Goal: Task Accomplishment & Management: Manage account settings

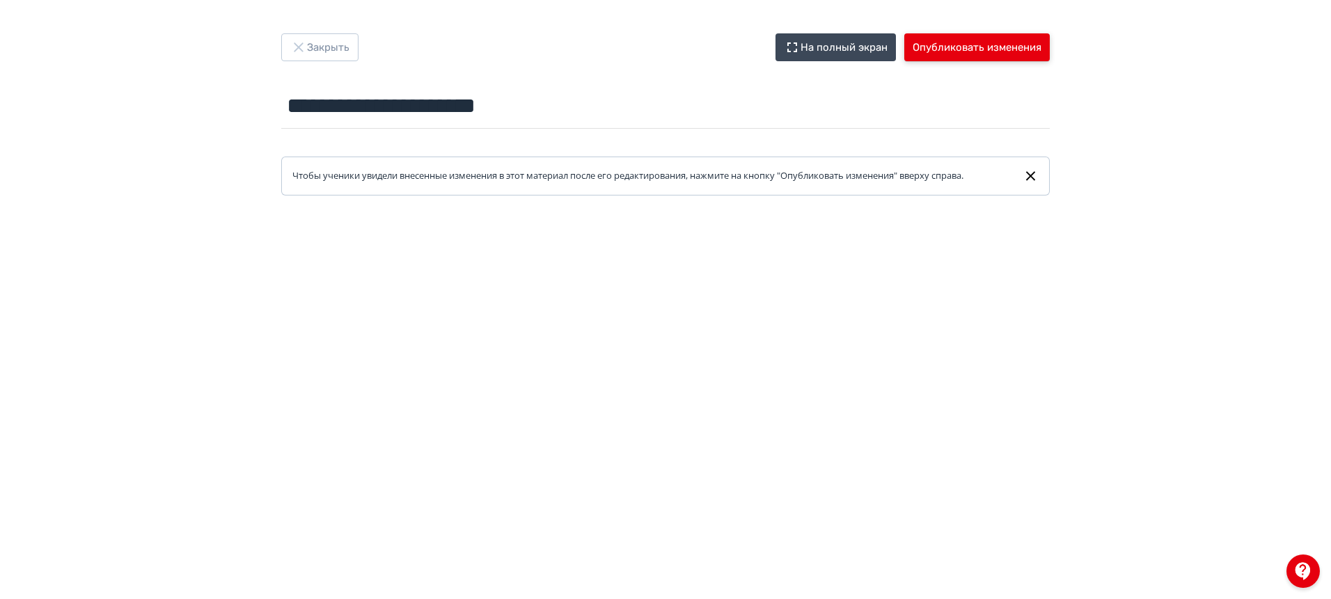
click at [964, 45] on button "Опубликовать изменения" at bounding box center [976, 47] width 145 height 28
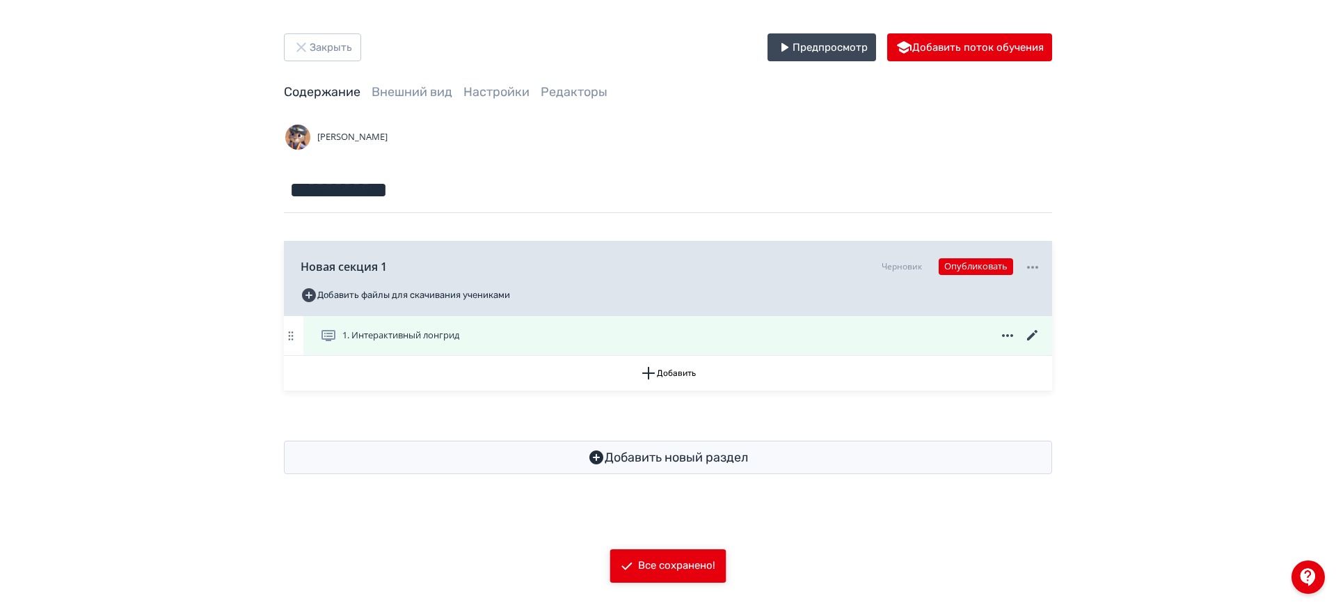
click at [1038, 335] on icon at bounding box center [1032, 335] width 17 height 17
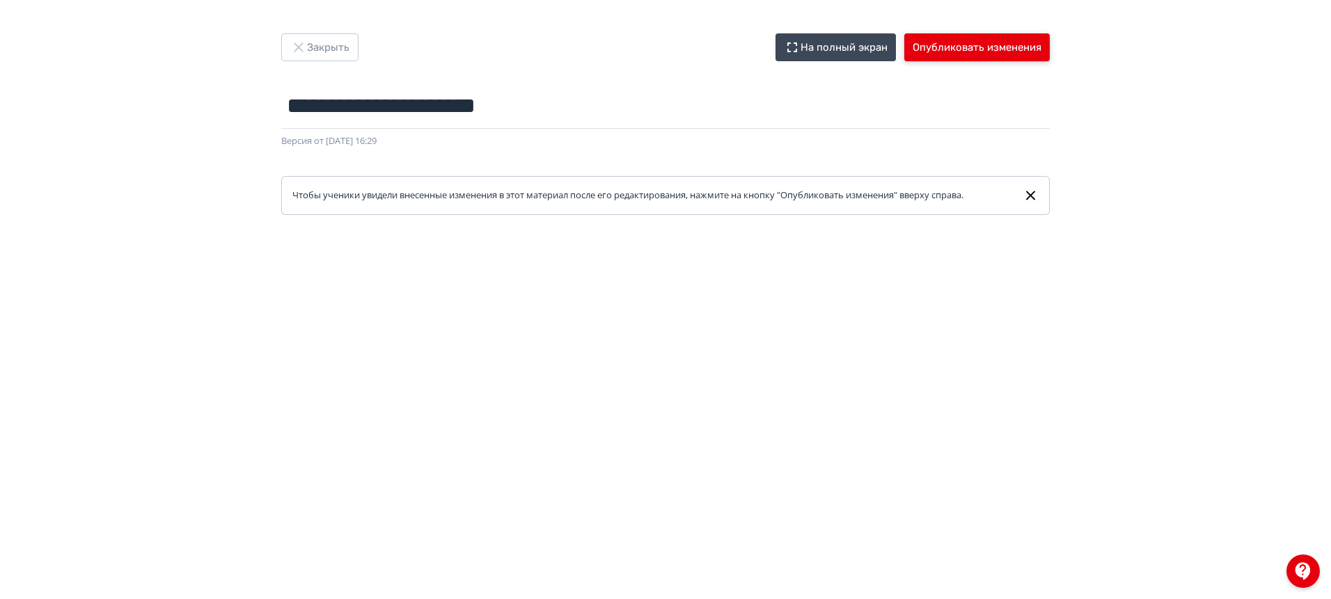
click at [972, 43] on button "Опубликовать изменения" at bounding box center [976, 47] width 145 height 28
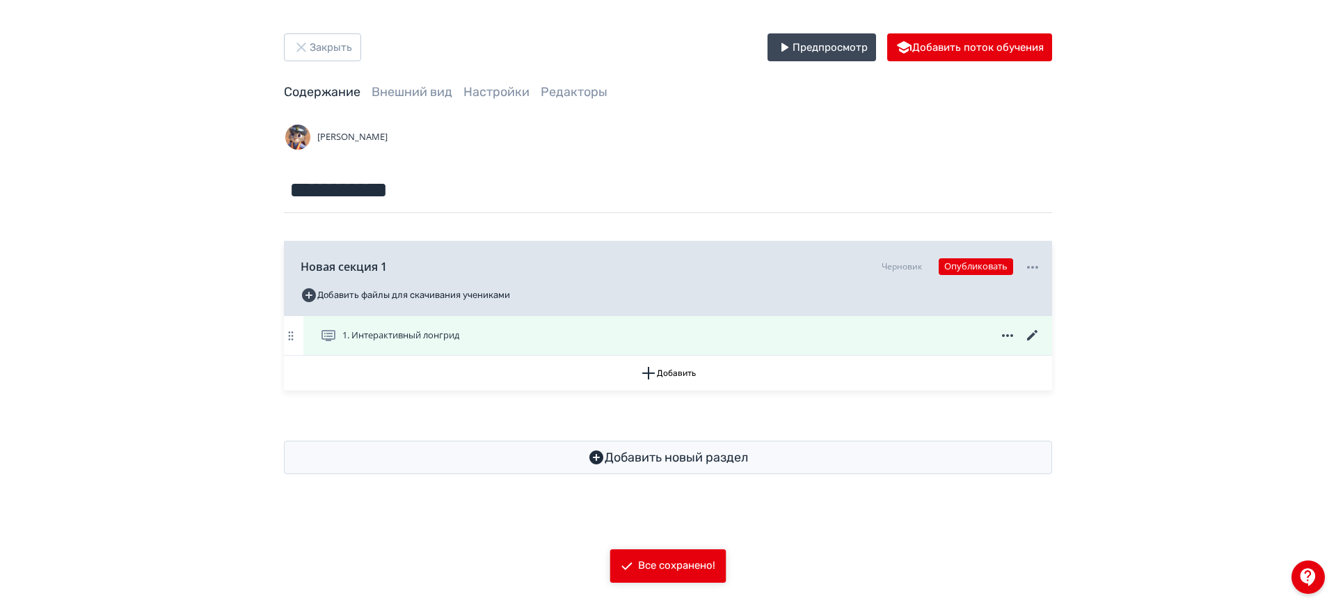
click at [1031, 340] on icon at bounding box center [1032, 335] width 17 height 17
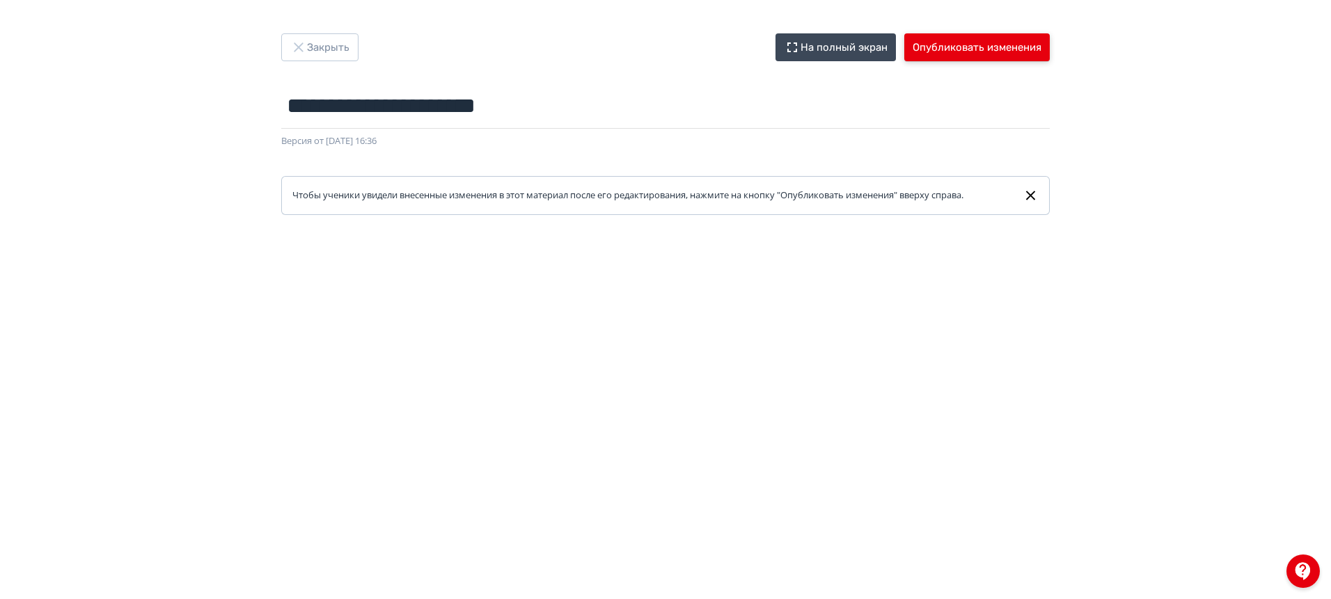
click at [949, 54] on button "Опубликовать изменения" at bounding box center [976, 47] width 145 height 28
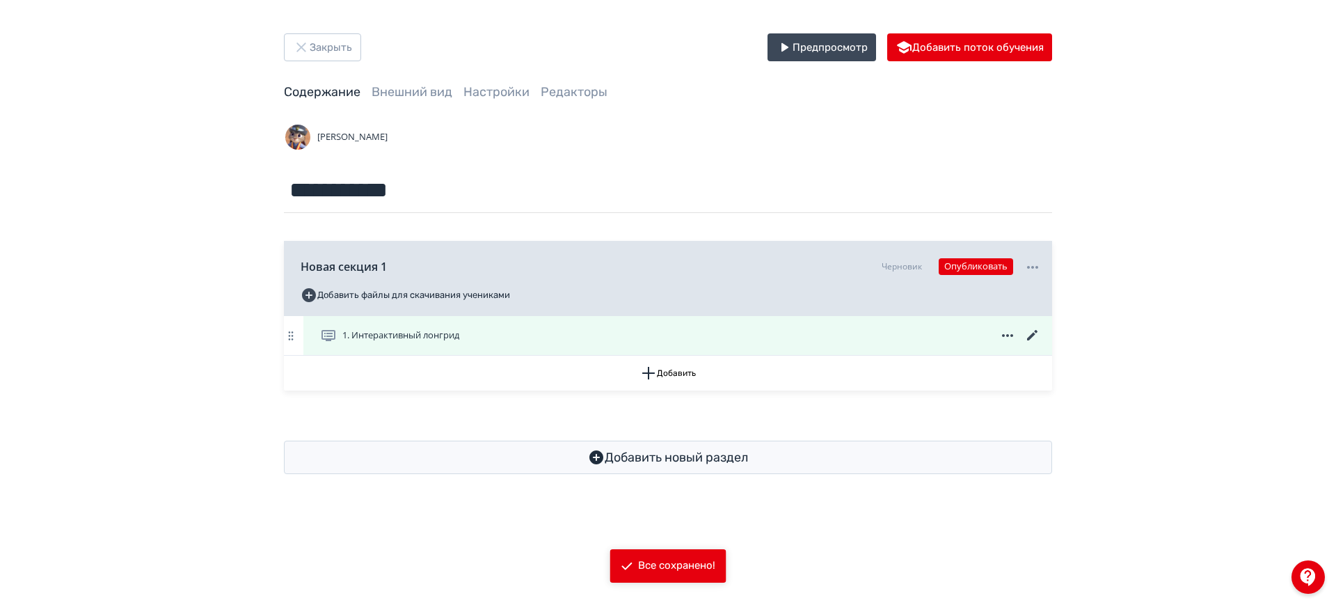
click at [1035, 333] on icon at bounding box center [1032, 335] width 10 height 10
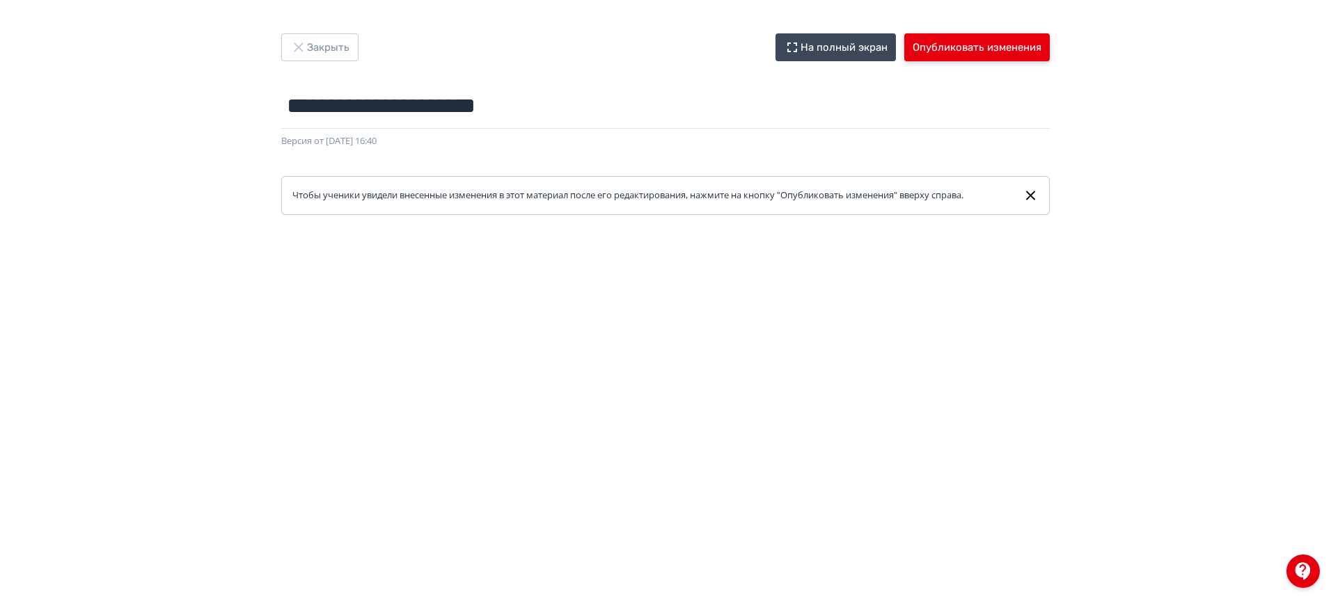
click at [975, 50] on button "Опубликовать изменения" at bounding box center [976, 47] width 145 height 28
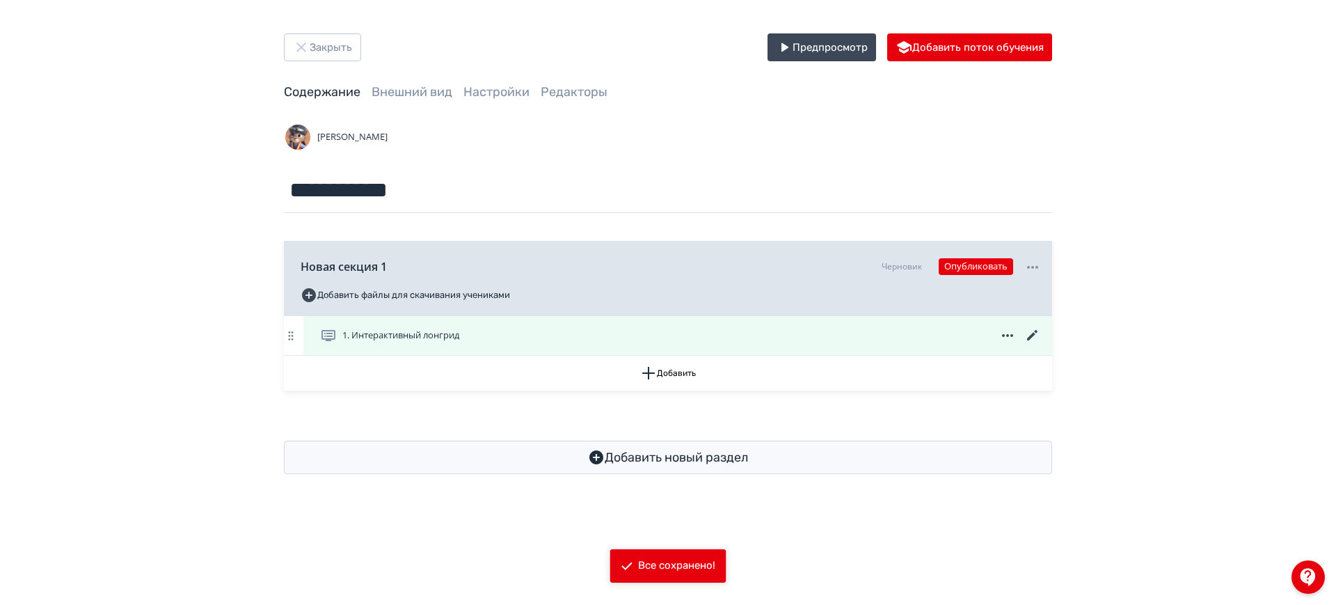
click at [1040, 332] on icon at bounding box center [1032, 335] width 17 height 17
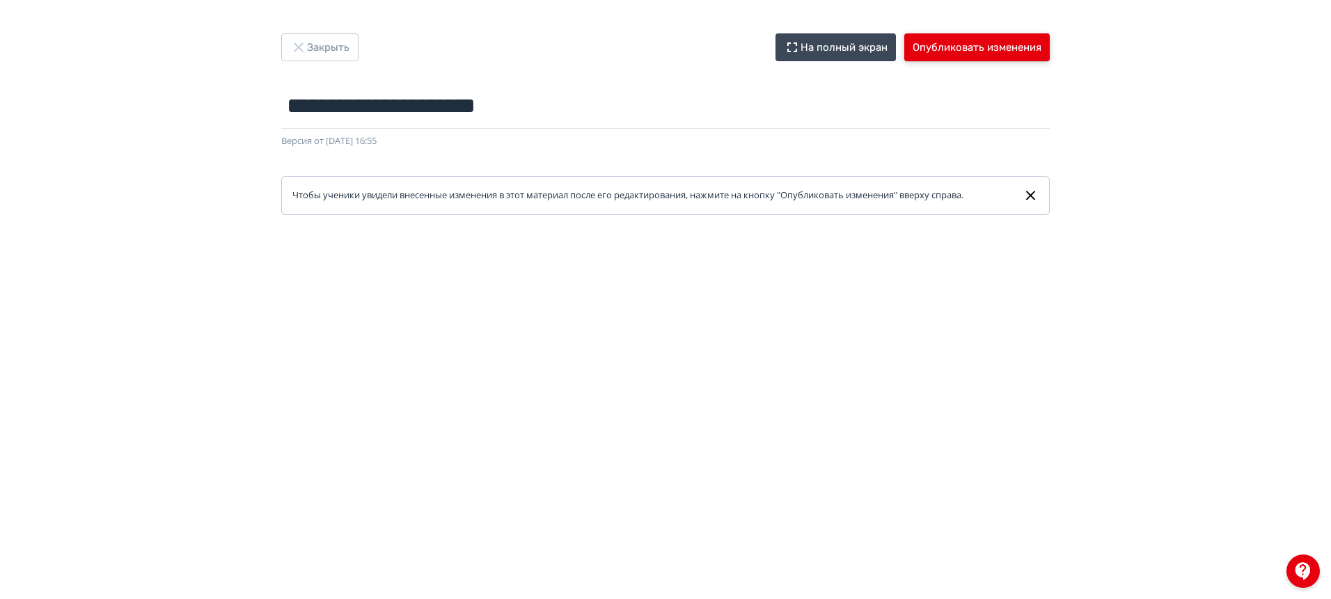
click at [980, 46] on button "Опубликовать изменения" at bounding box center [976, 47] width 145 height 28
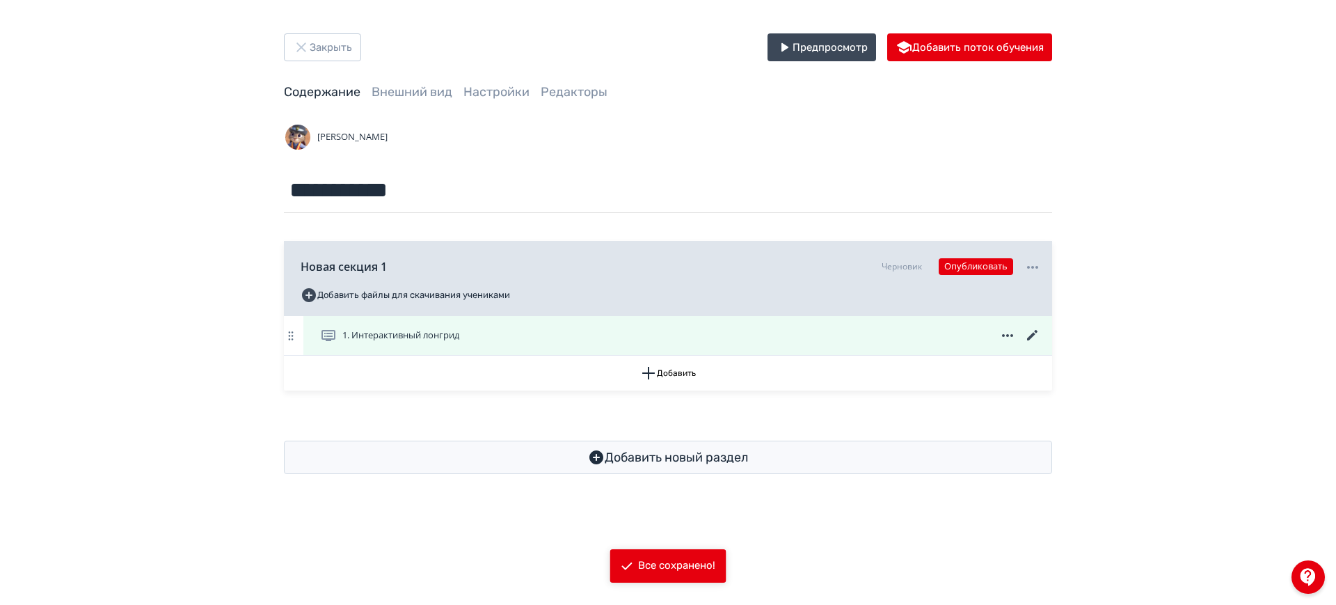
click at [1036, 328] on icon at bounding box center [1032, 335] width 17 height 17
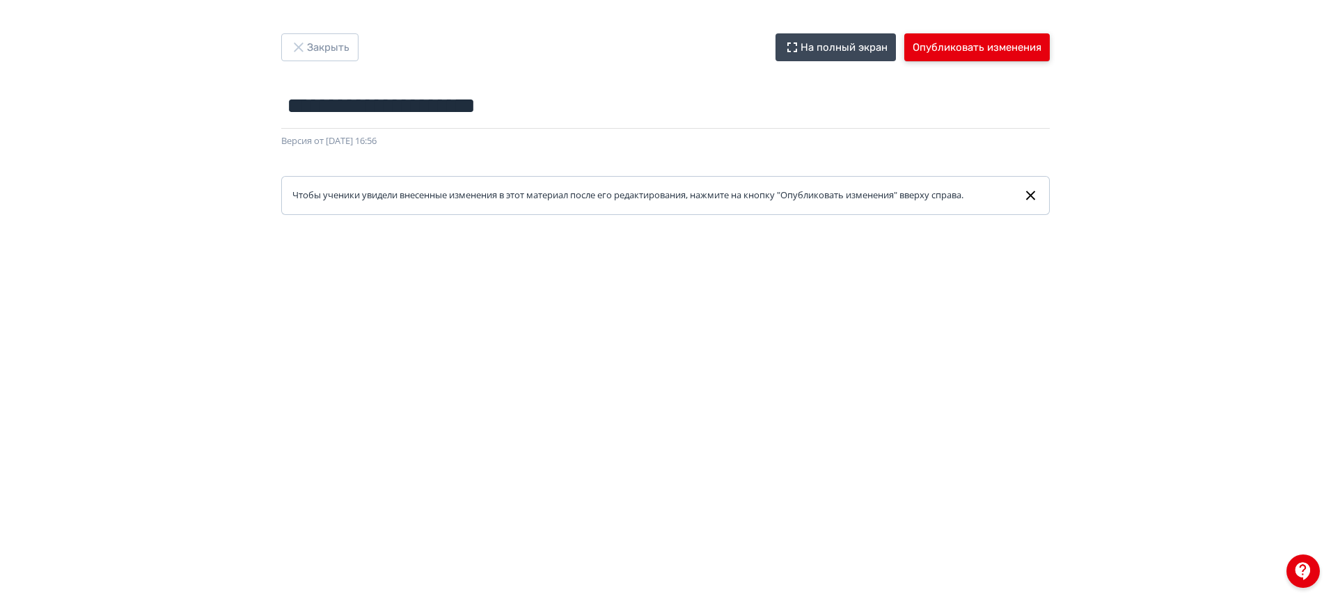
click at [963, 43] on button "Опубликовать изменения" at bounding box center [976, 47] width 145 height 28
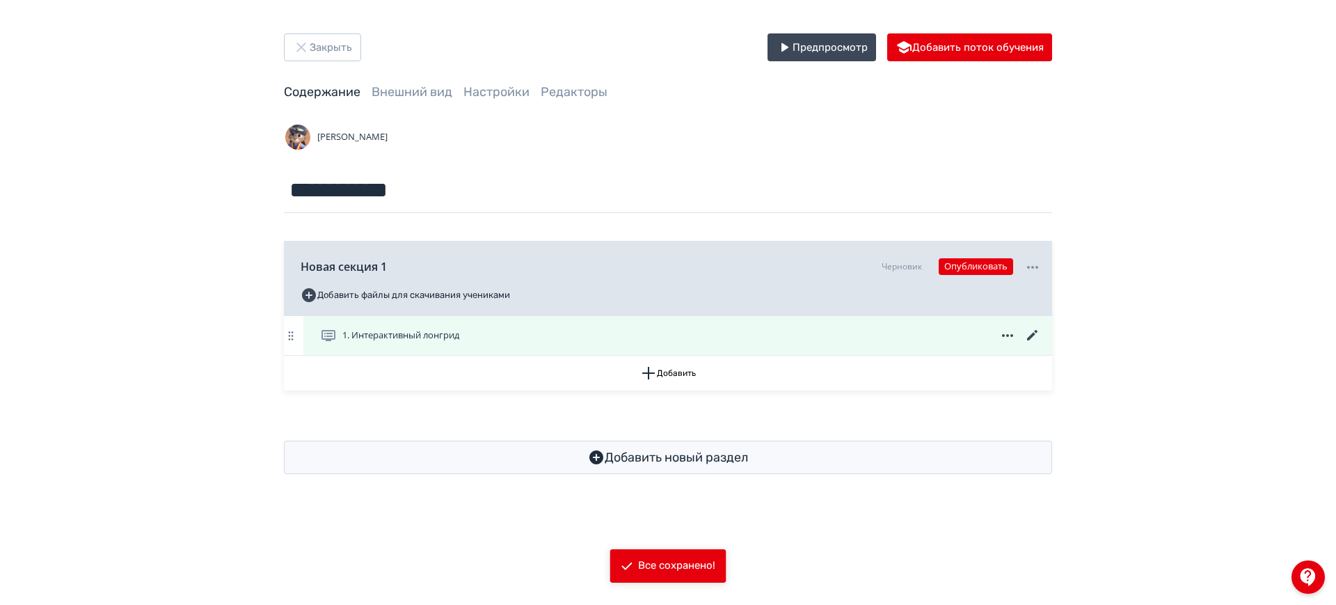
click at [1032, 328] on icon at bounding box center [1032, 335] width 17 height 17
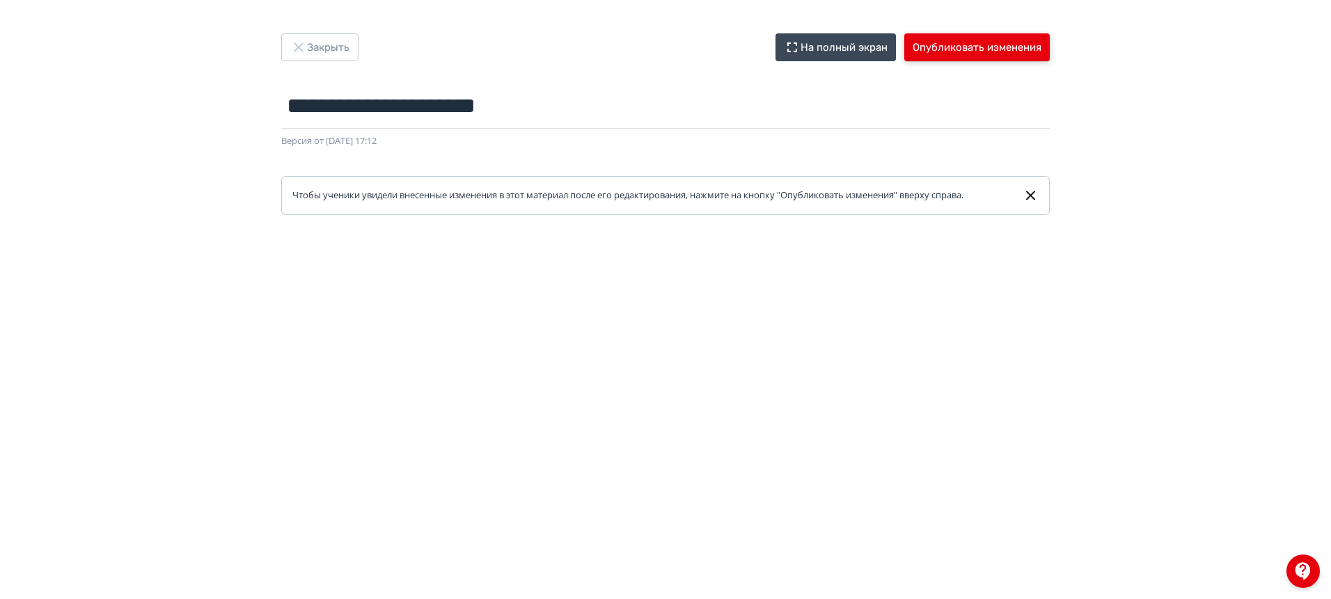
click at [939, 46] on button "Опубликовать изменения" at bounding box center [976, 47] width 145 height 28
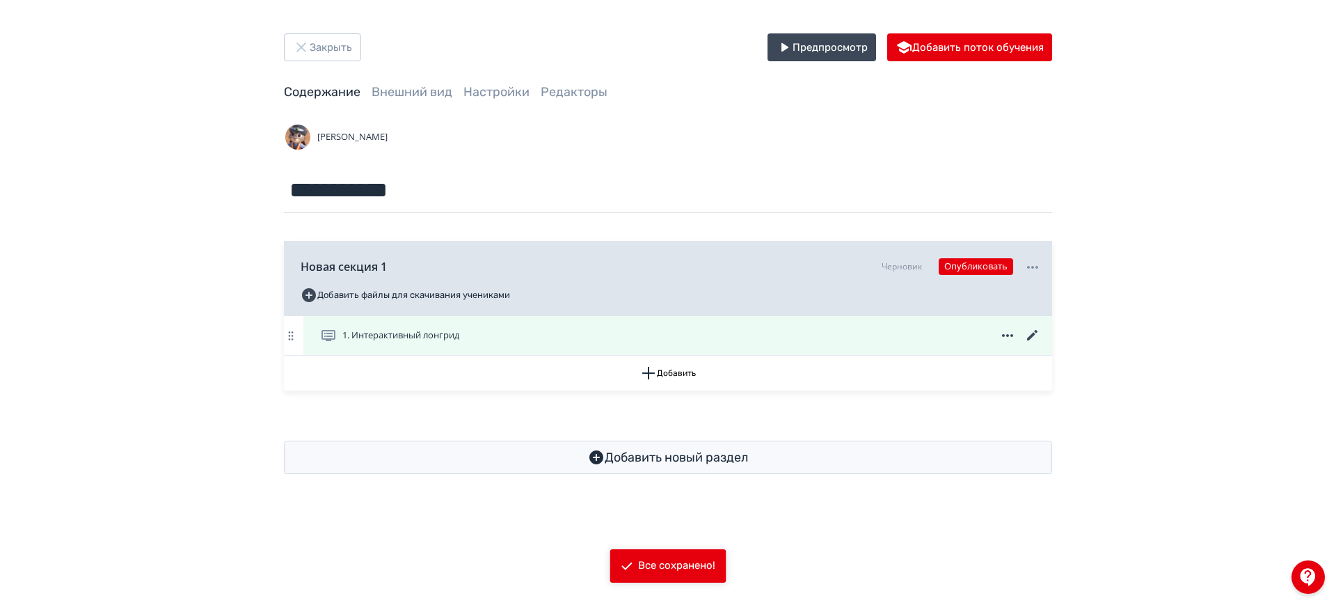
click at [1035, 329] on icon at bounding box center [1032, 335] width 17 height 17
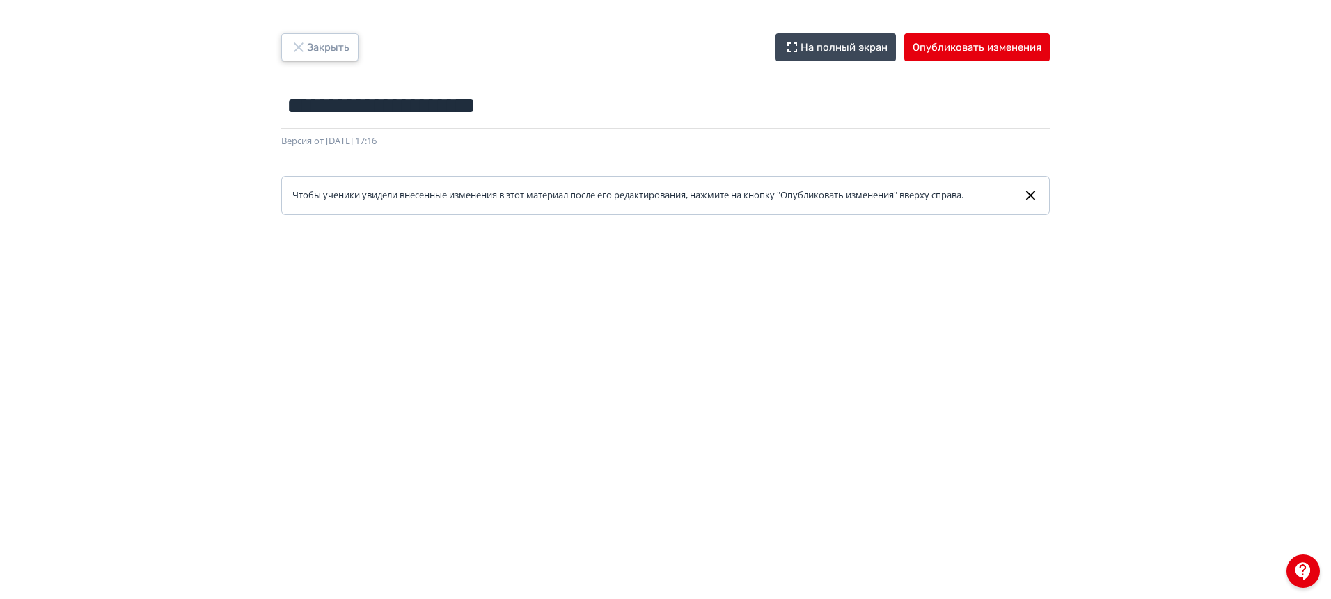
click at [348, 40] on button "Закрыть" at bounding box center [319, 47] width 77 height 28
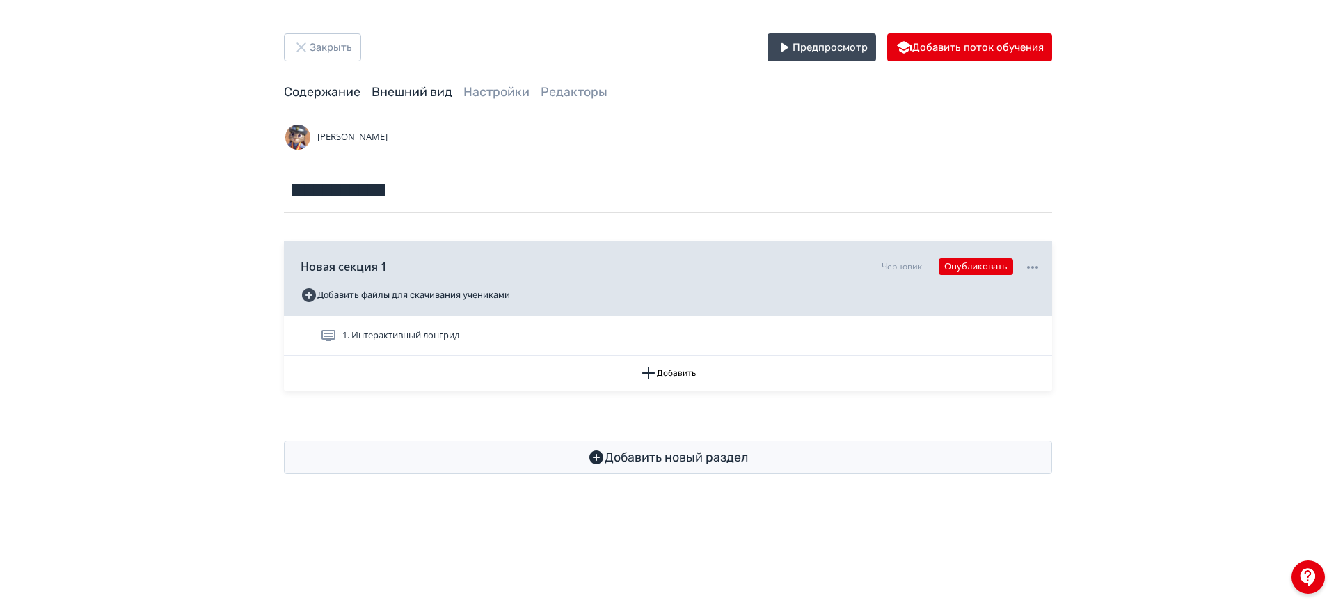
click at [406, 94] on link "Внешний вид" at bounding box center [412, 91] width 81 height 15
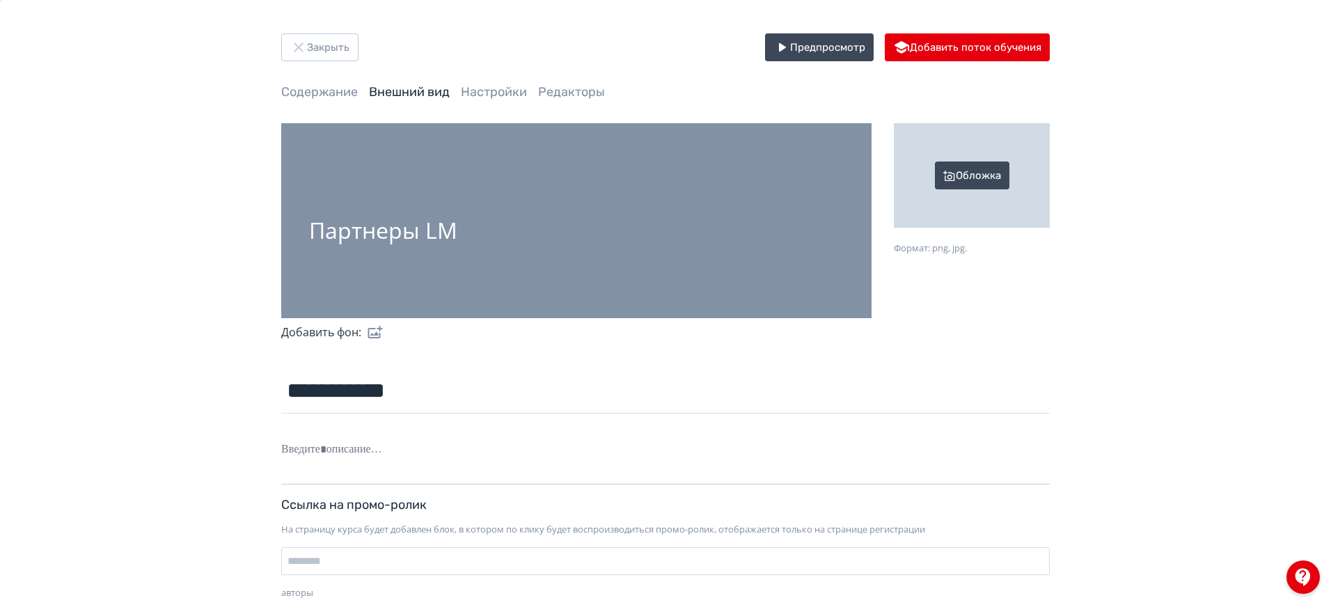
click at [988, 171] on div "Обложка" at bounding box center [972, 175] width 156 height 104
click at [0, 0] on input "Обложка Формат: png, jpg." at bounding box center [0, 0] width 0 height 0
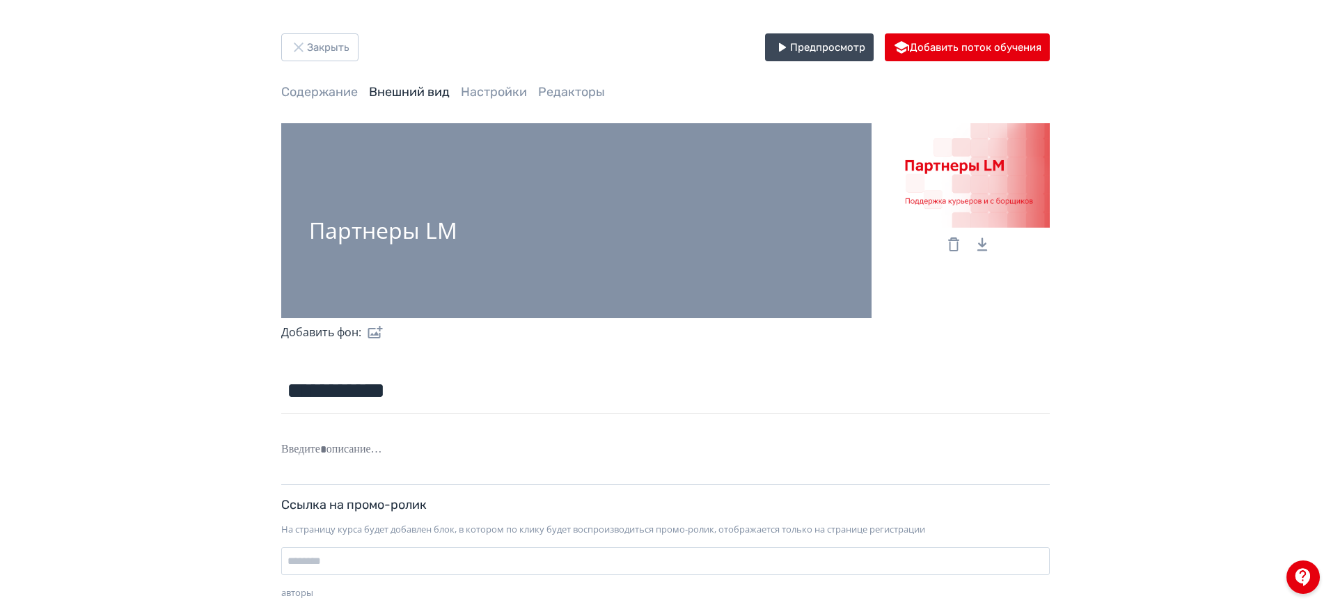
click at [373, 335] on label at bounding box center [372, 332] width 22 height 28
click at [0, 0] on input "file" at bounding box center [0, 0] width 0 height 0
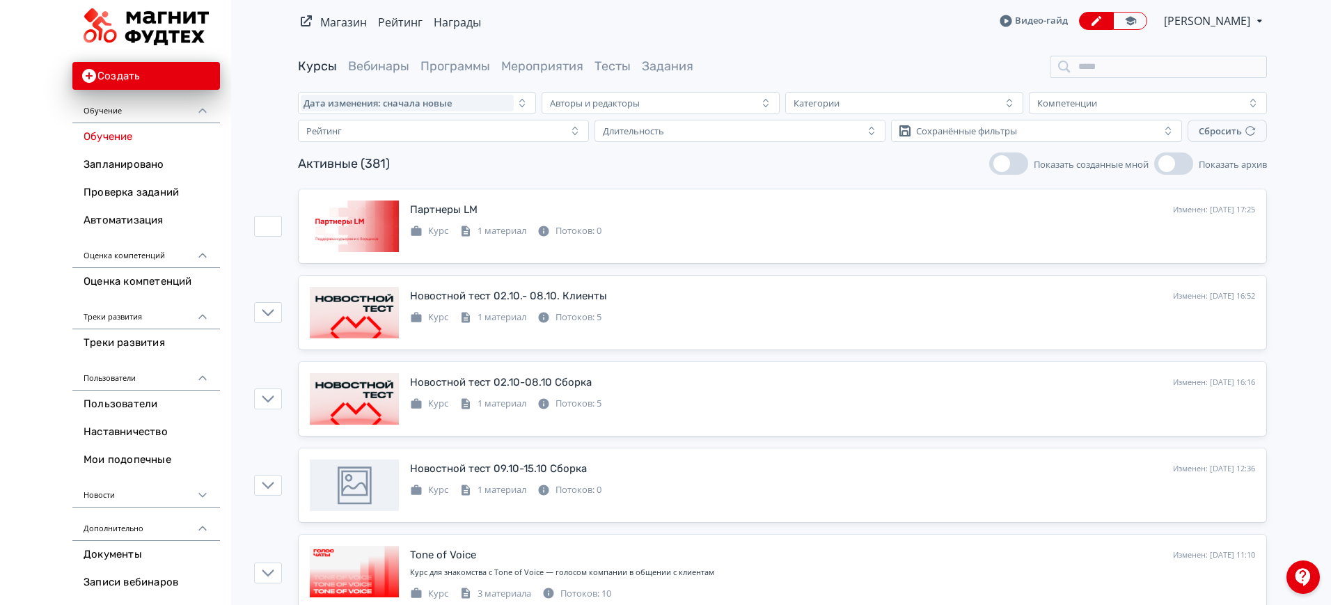
click at [0, 0] on icon at bounding box center [0, 0] width 0 height 0
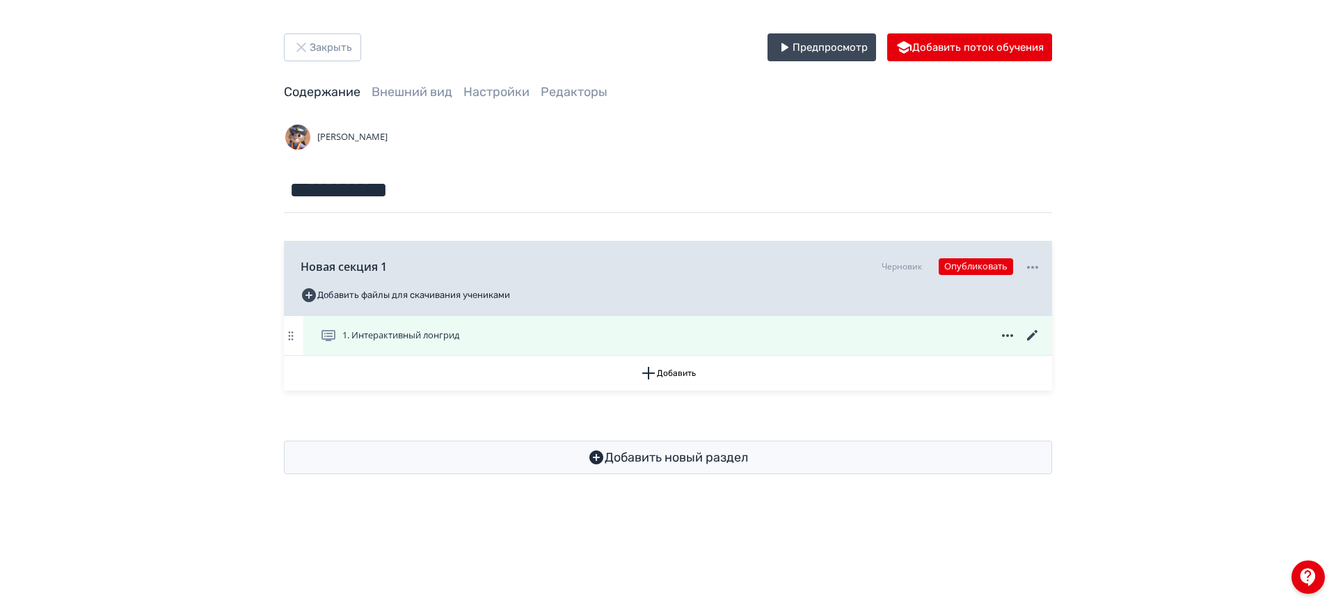
click at [1031, 335] on icon at bounding box center [1032, 335] width 10 height 10
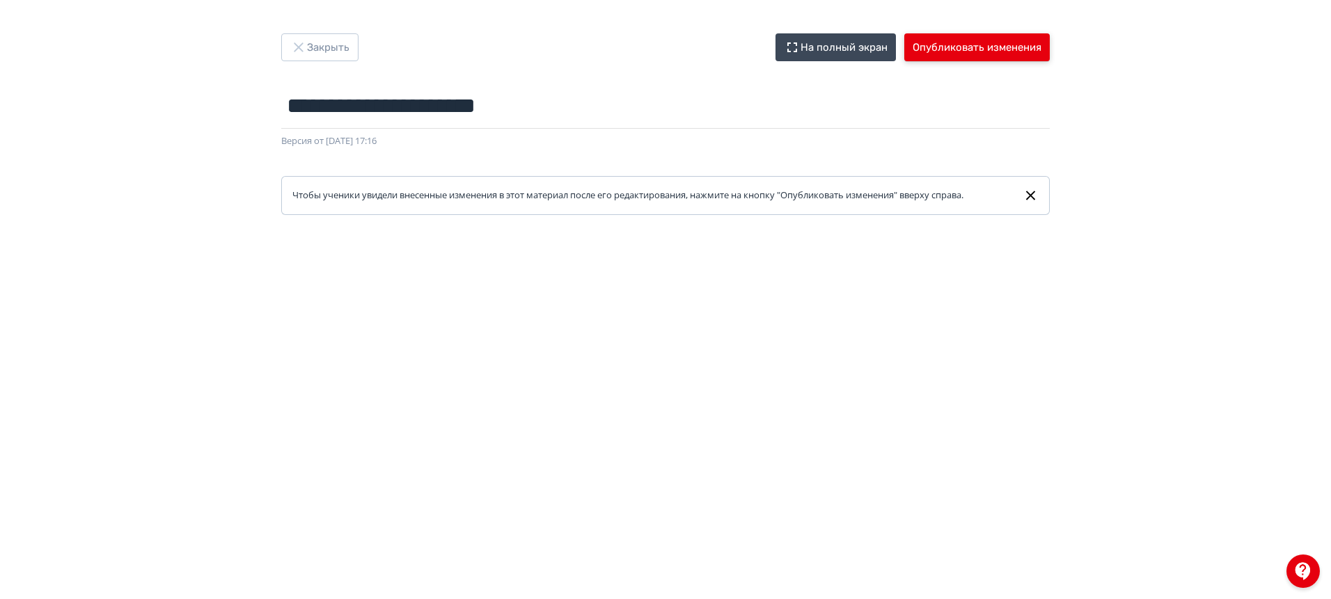
click at [956, 47] on button "Опубликовать изменения" at bounding box center [976, 47] width 145 height 28
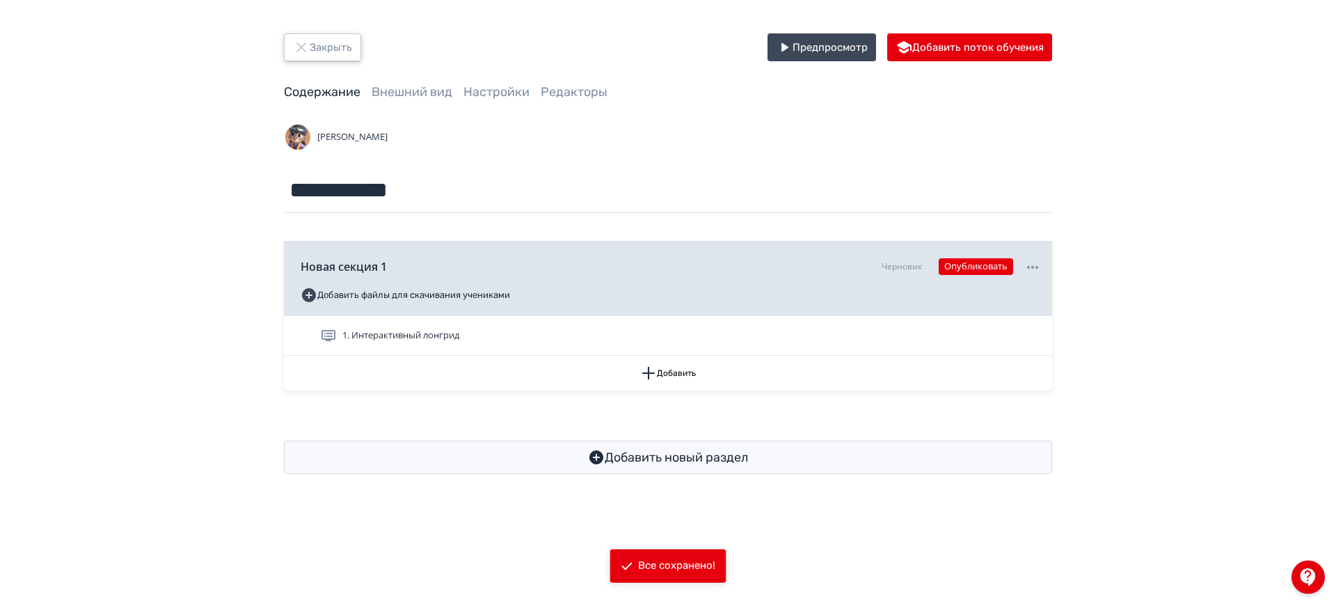
click at [349, 45] on button "Закрыть" at bounding box center [322, 47] width 77 height 28
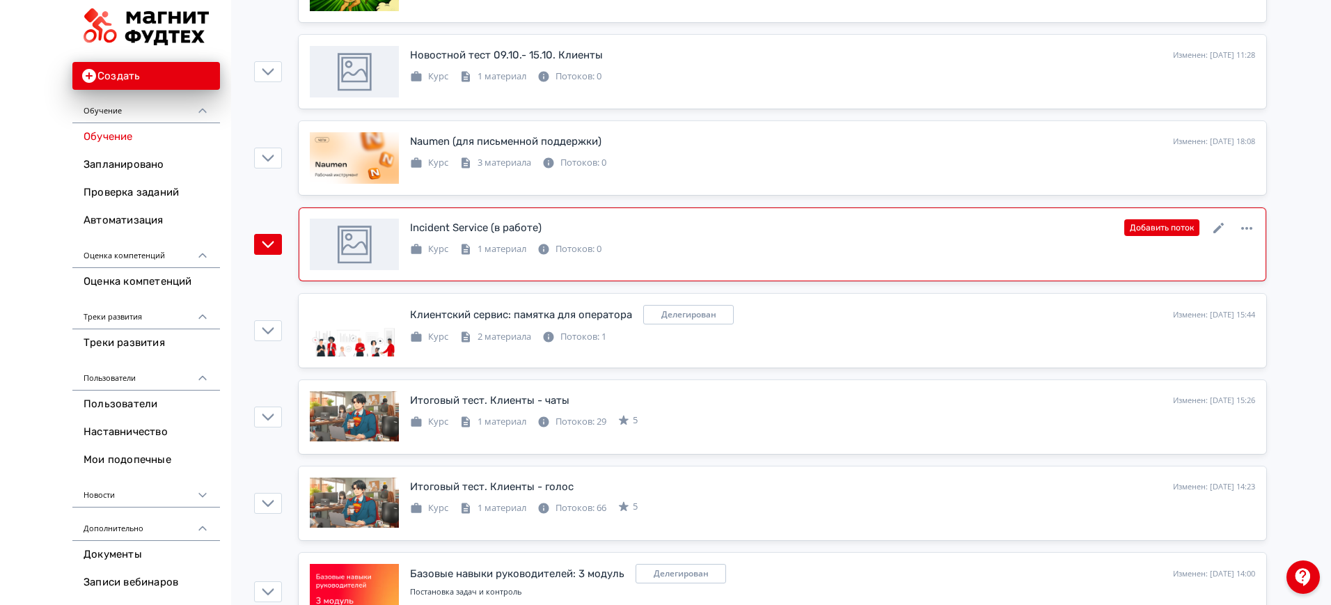
scroll to position [2262, 0]
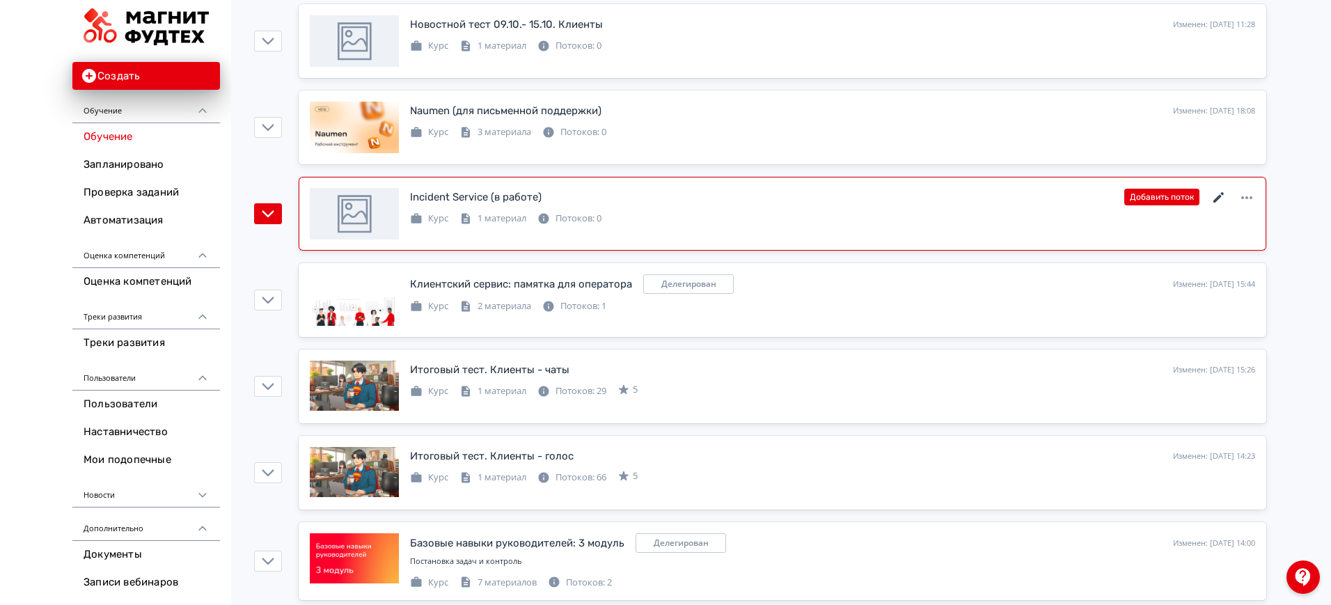
click at [1219, 196] on icon at bounding box center [1218, 197] width 10 height 10
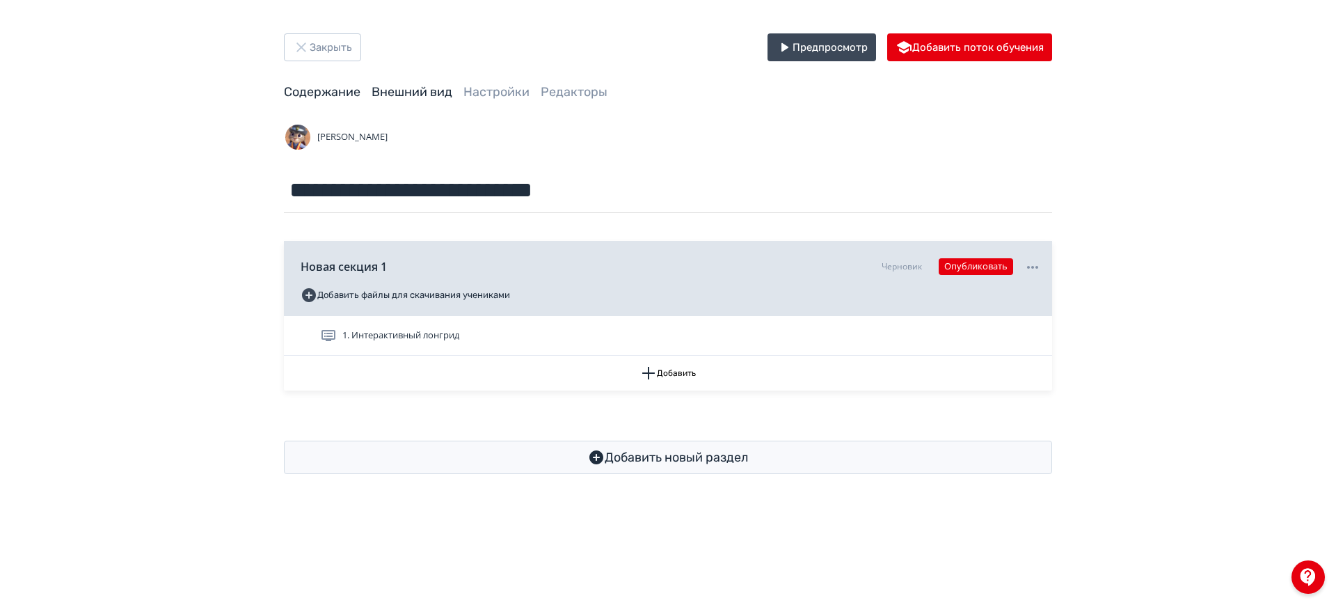
click at [415, 94] on link "Внешний вид" at bounding box center [412, 91] width 81 height 15
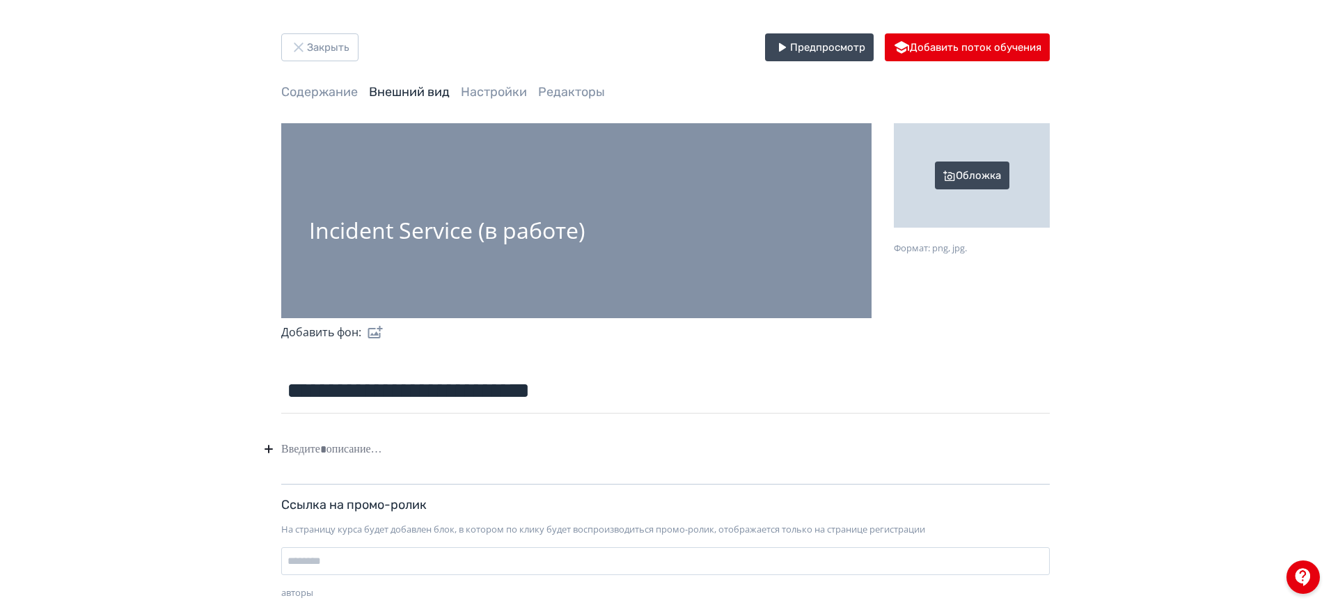
click at [977, 172] on div "Обложка" at bounding box center [972, 175] width 156 height 104
click at [0, 0] on input "Обложка Формат: png, jpg." at bounding box center [0, 0] width 0 height 0
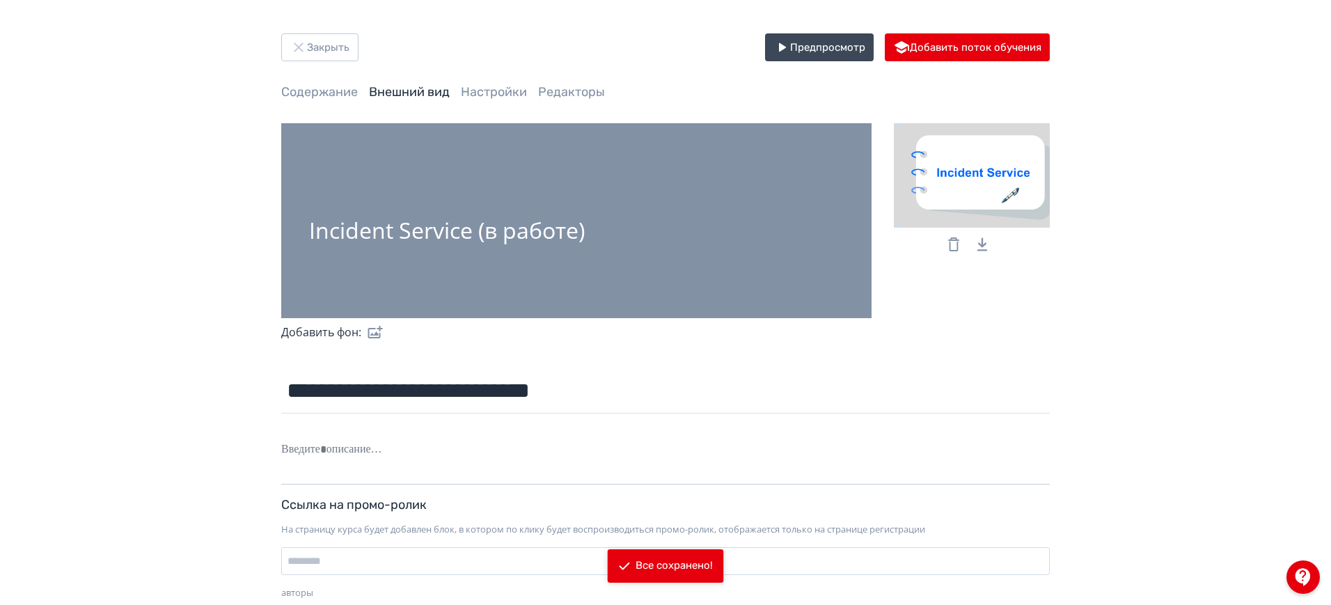
click at [377, 330] on label at bounding box center [372, 332] width 22 height 28
click at [0, 0] on input "file" at bounding box center [0, 0] width 0 height 0
click at [546, 231] on div "Incident Service (в работе)" at bounding box center [447, 230] width 276 height 24
click at [377, 229] on div "Incident Service (в работе)" at bounding box center [447, 230] width 276 height 24
click at [379, 329] on label at bounding box center [372, 332] width 22 height 28
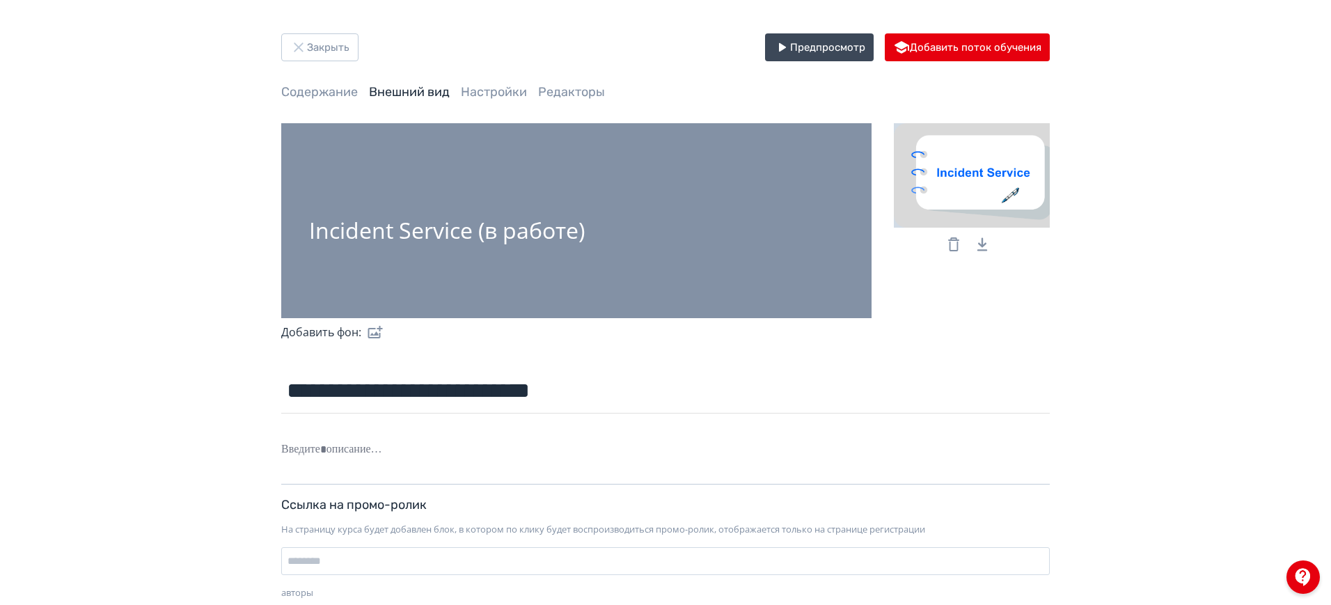
click at [0, 0] on input "file" at bounding box center [0, 0] width 0 height 0
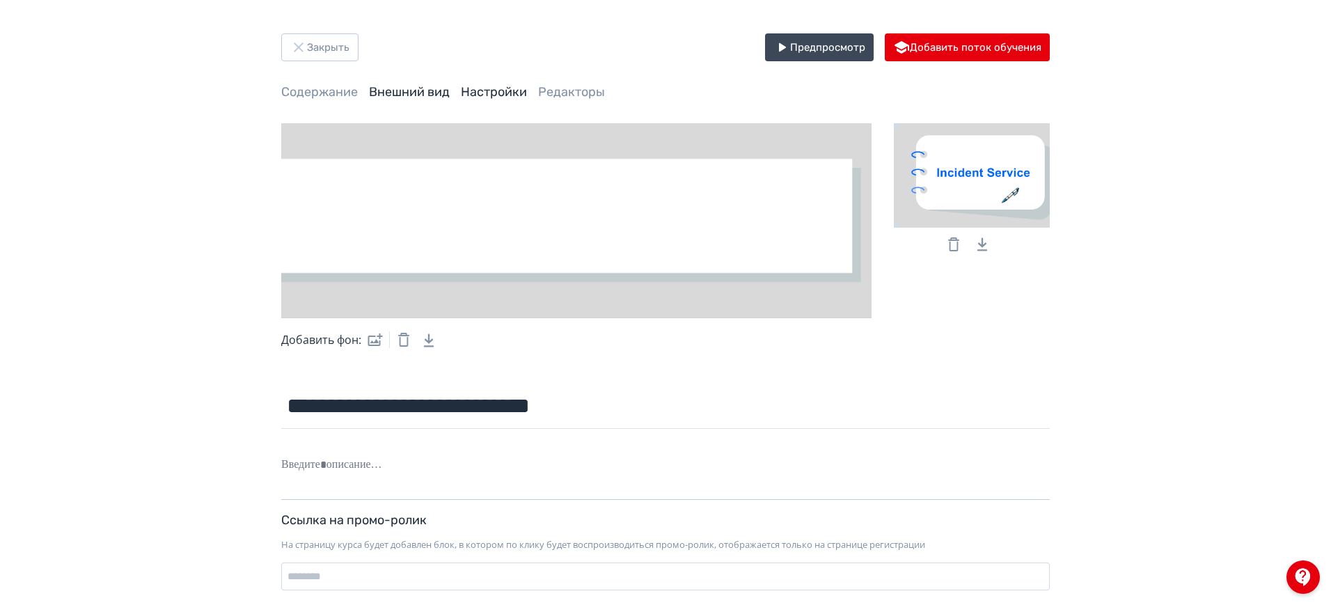
click at [483, 88] on link "Настройки" at bounding box center [494, 91] width 66 height 15
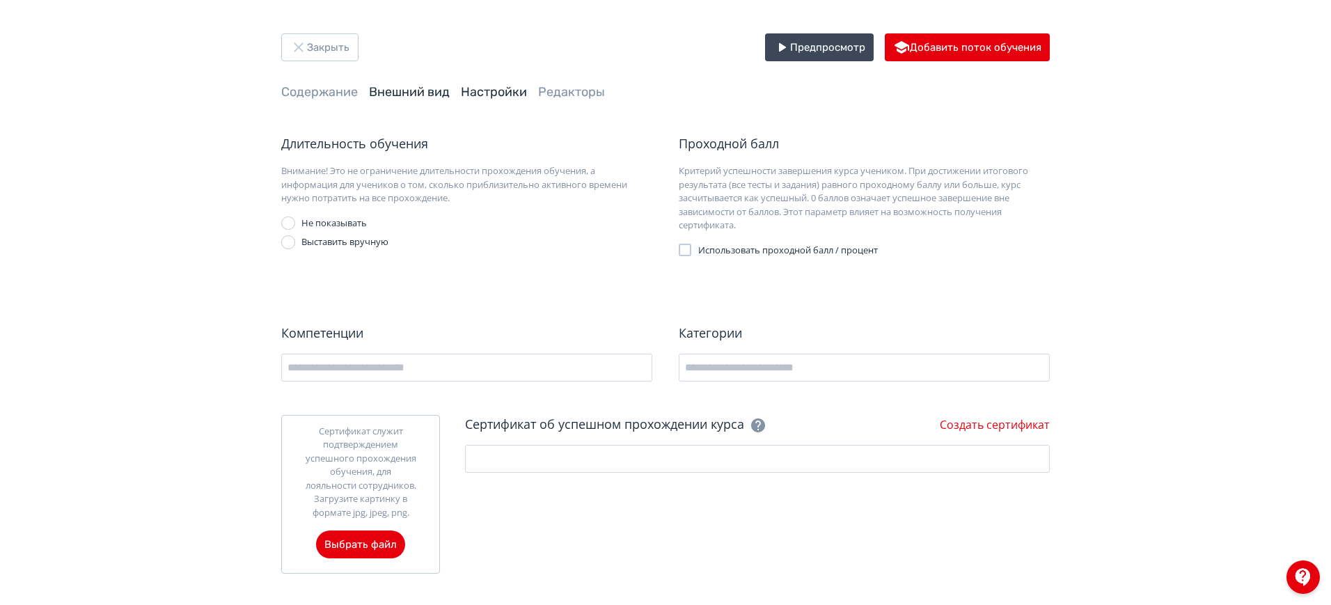
click at [406, 93] on link "Внешний вид" at bounding box center [409, 91] width 81 height 15
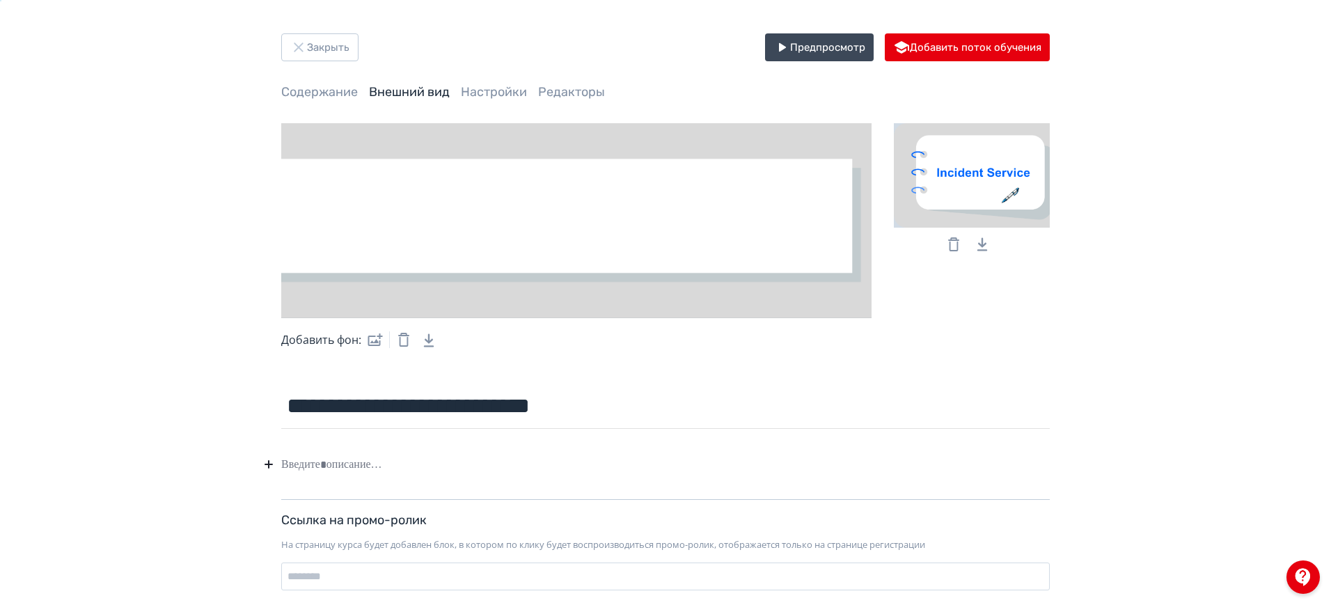
click at [401, 341] on icon "button" at bounding box center [403, 339] width 17 height 17
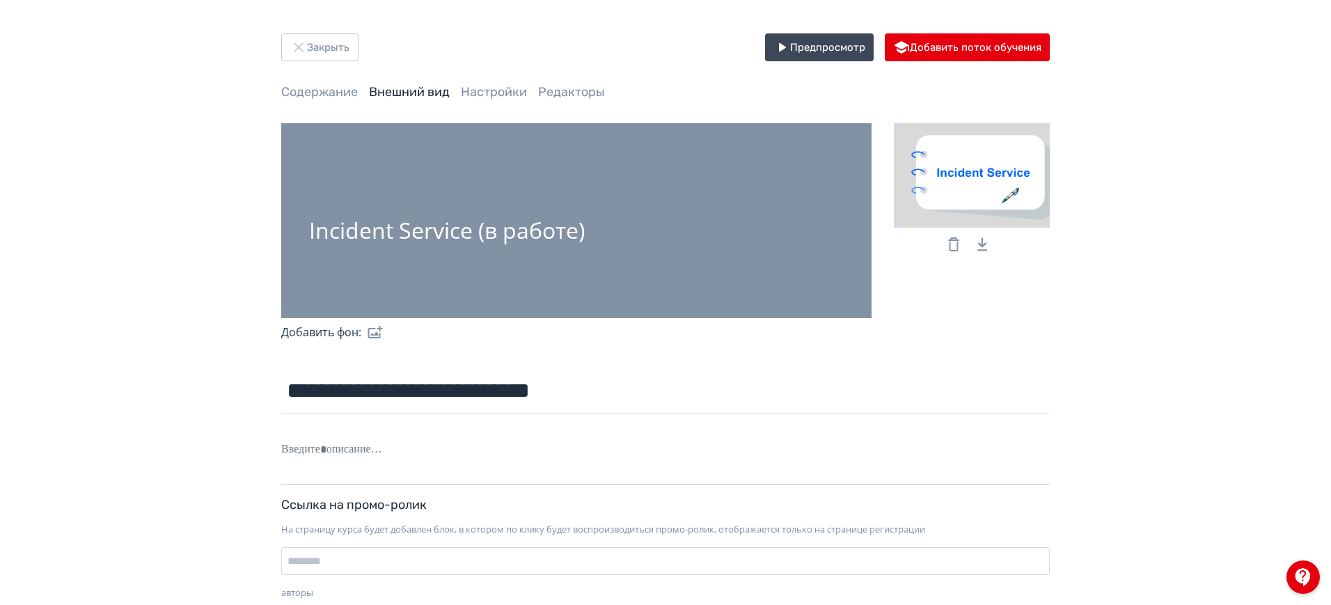
click at [380, 336] on label at bounding box center [372, 332] width 22 height 28
click at [0, 0] on input "file" at bounding box center [0, 0] width 0 height 0
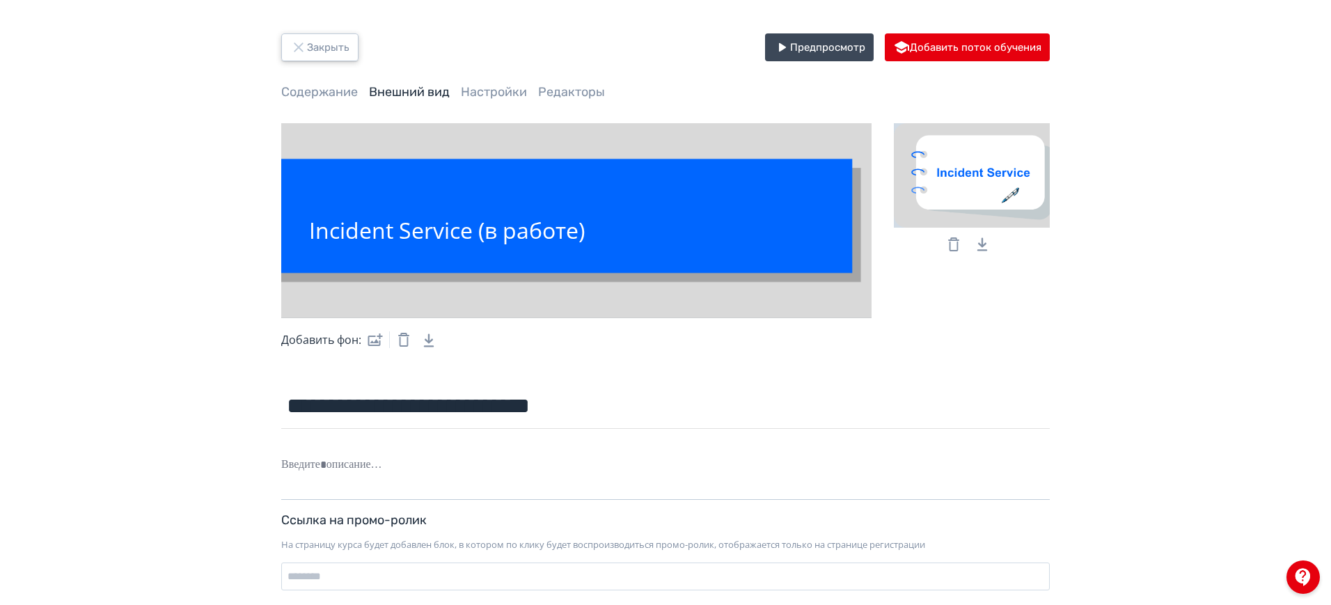
click at [317, 47] on button "Закрыть" at bounding box center [319, 47] width 77 height 28
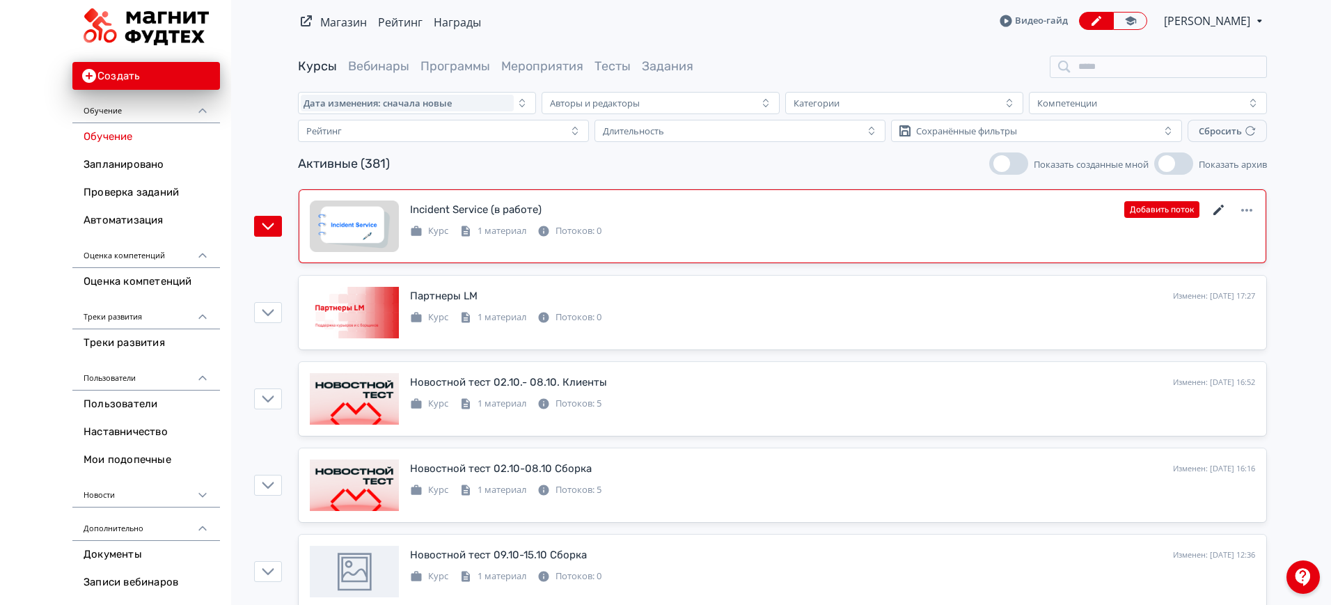
click at [1223, 212] on icon at bounding box center [1218, 210] width 17 height 17
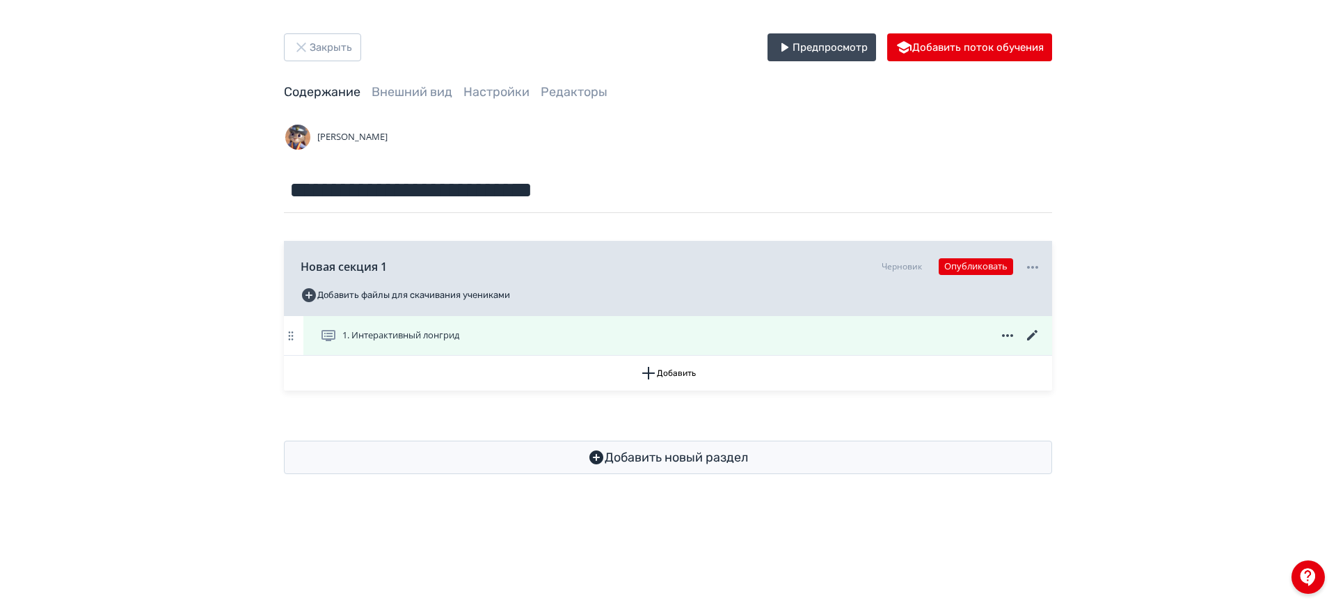
click at [1033, 342] on icon at bounding box center [1032, 335] width 17 height 17
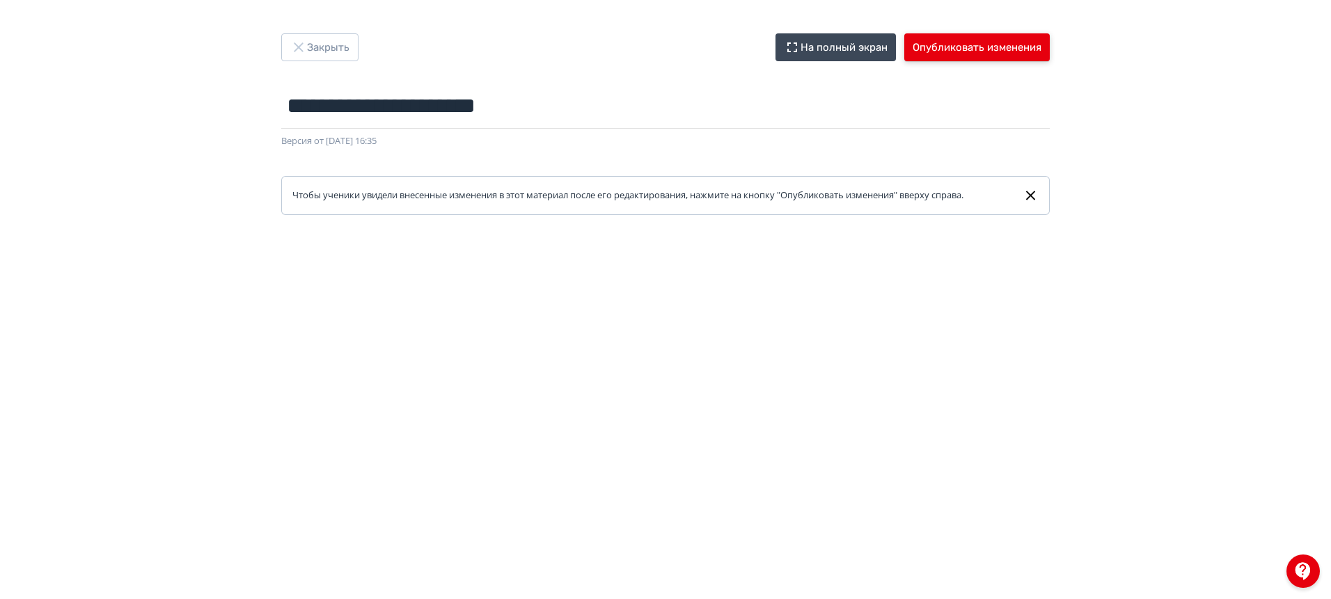
click at [983, 37] on button "Опубликовать изменения" at bounding box center [976, 47] width 145 height 28
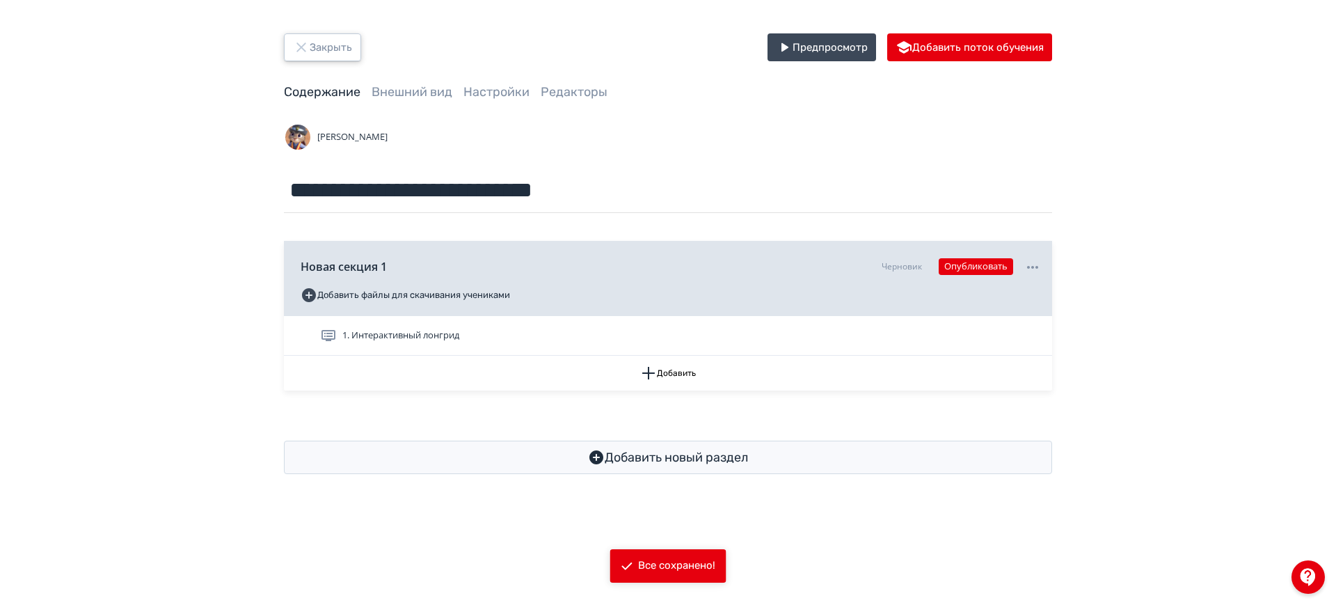
click at [311, 38] on button "Закрыть" at bounding box center [322, 47] width 77 height 28
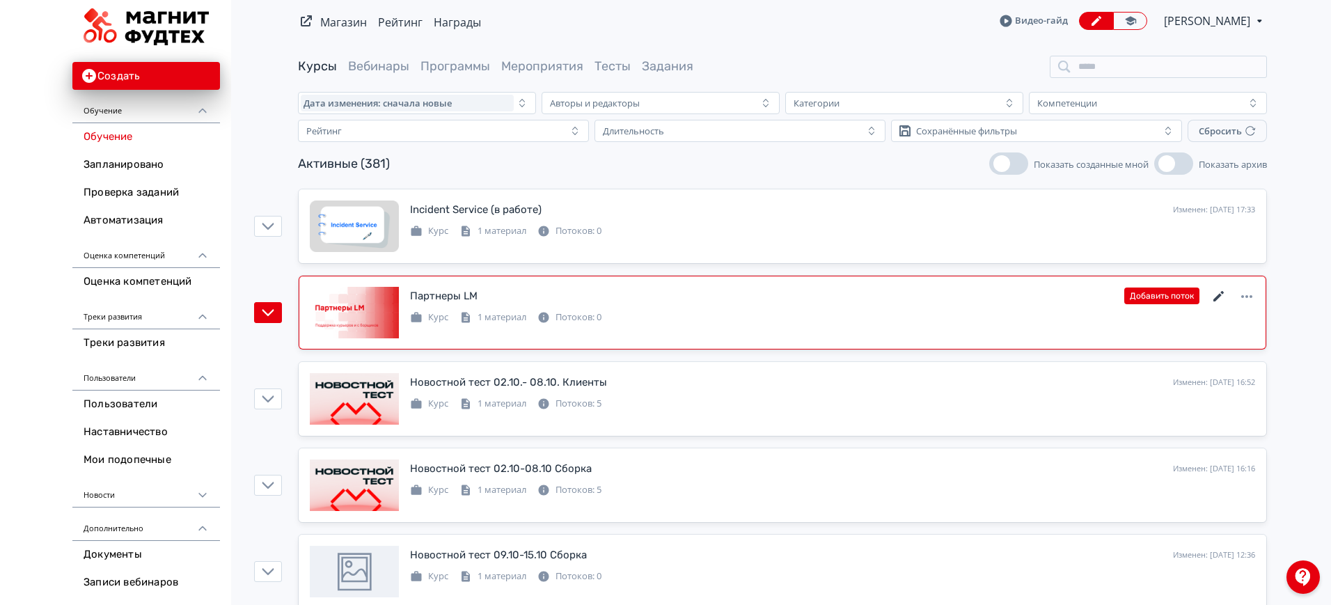
click at [1216, 292] on icon at bounding box center [1218, 296] width 17 height 17
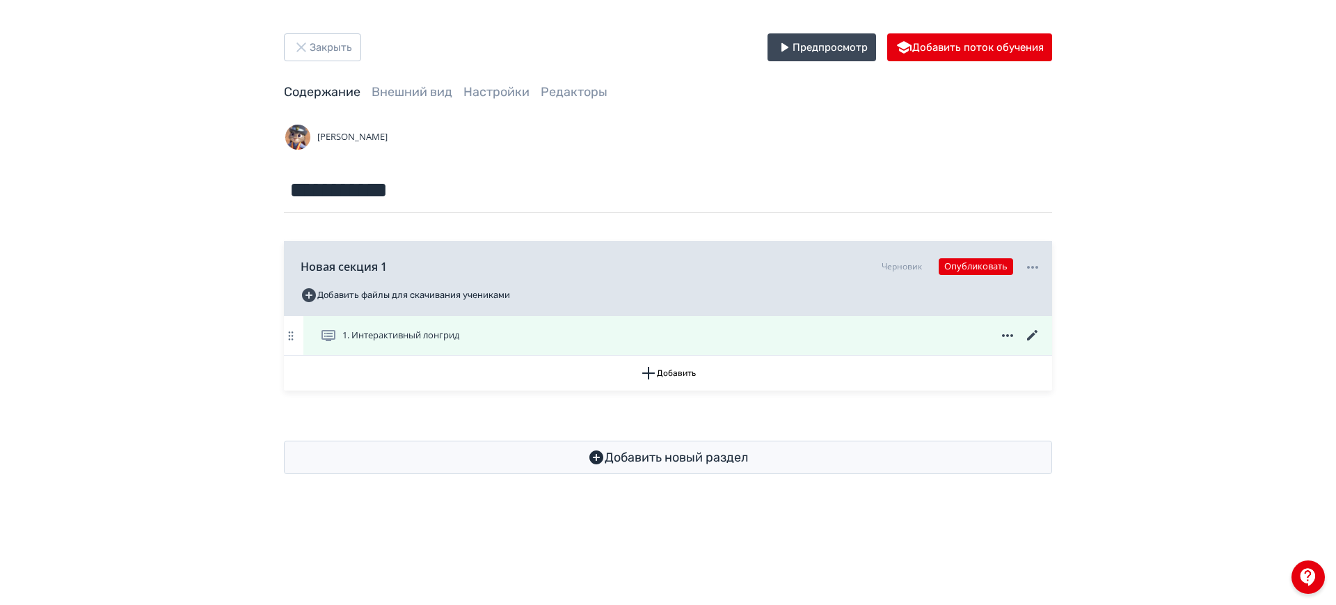
click at [1032, 333] on icon at bounding box center [1032, 335] width 17 height 17
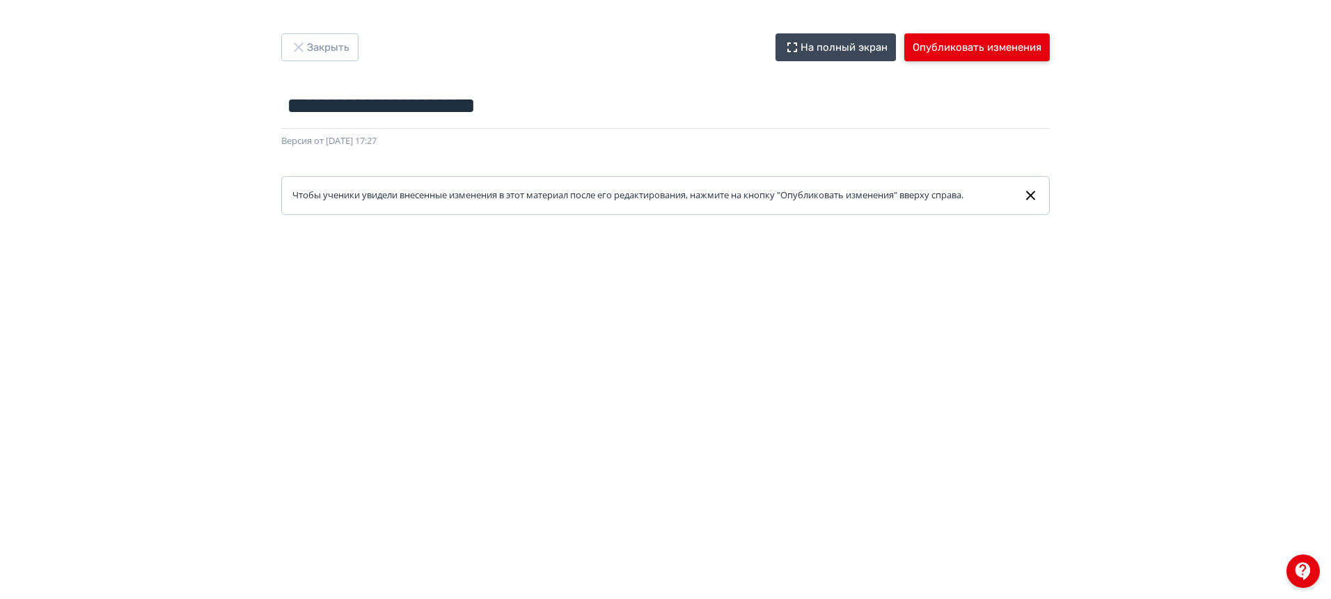
click at [966, 45] on button "Опубликовать изменения" at bounding box center [976, 47] width 145 height 28
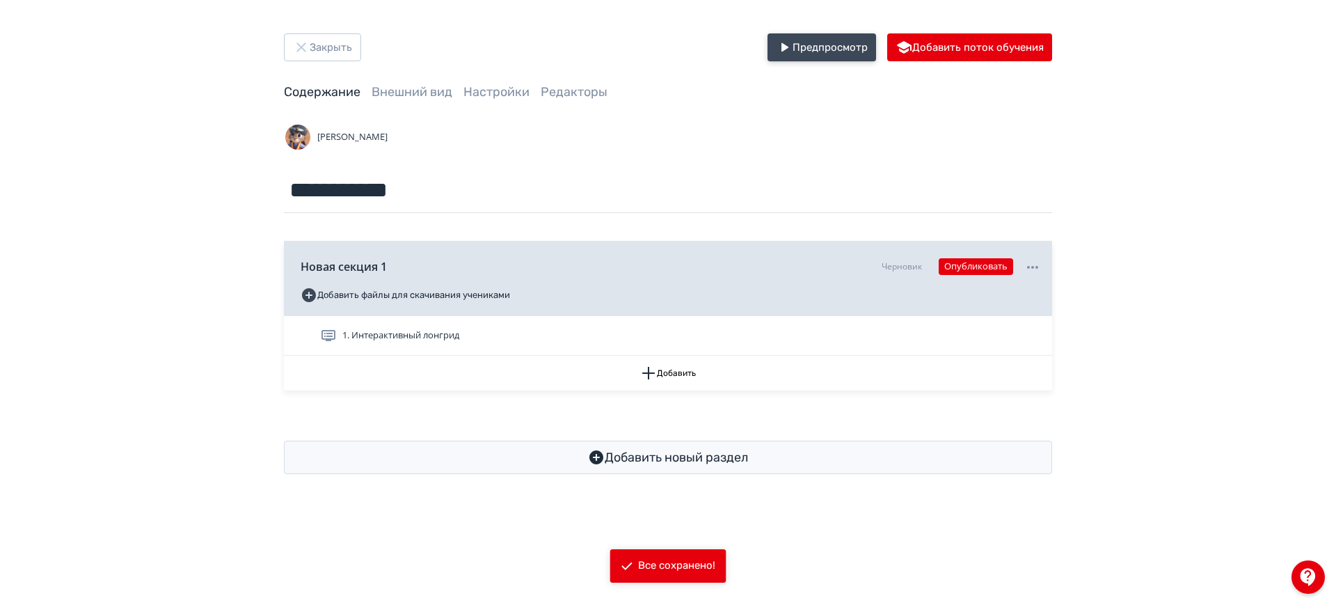
click at [818, 51] on button "Предпросмотр" at bounding box center [822, 47] width 109 height 28
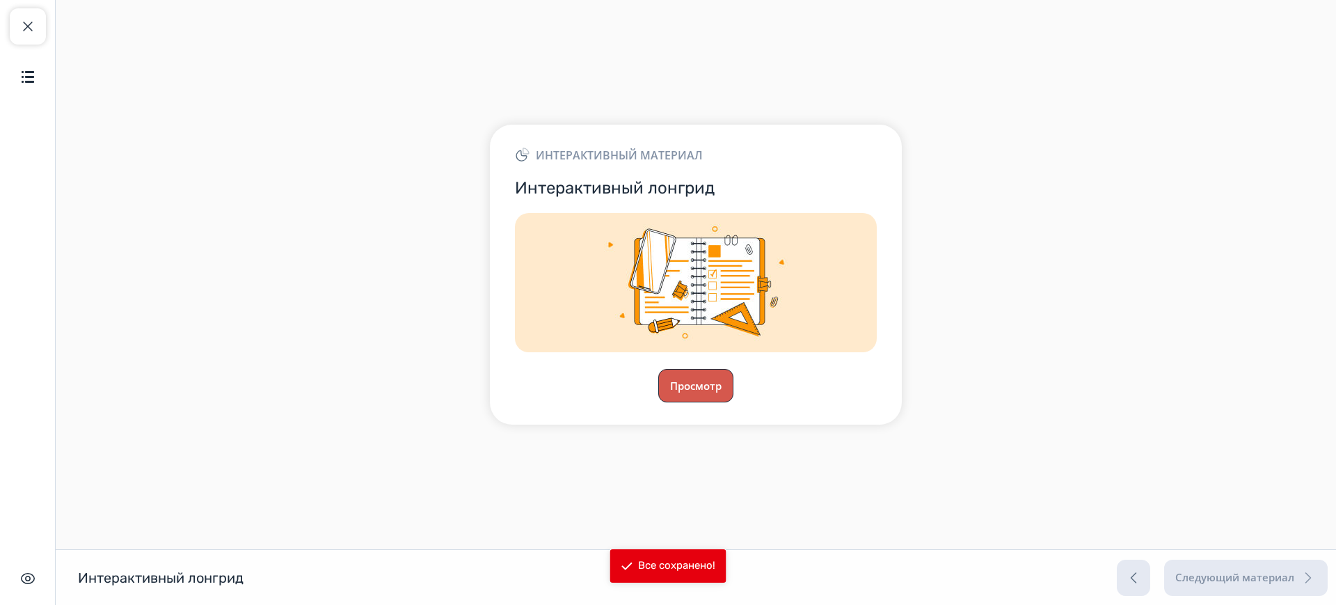
click at [690, 392] on button "Просмотр" at bounding box center [695, 385] width 75 height 33
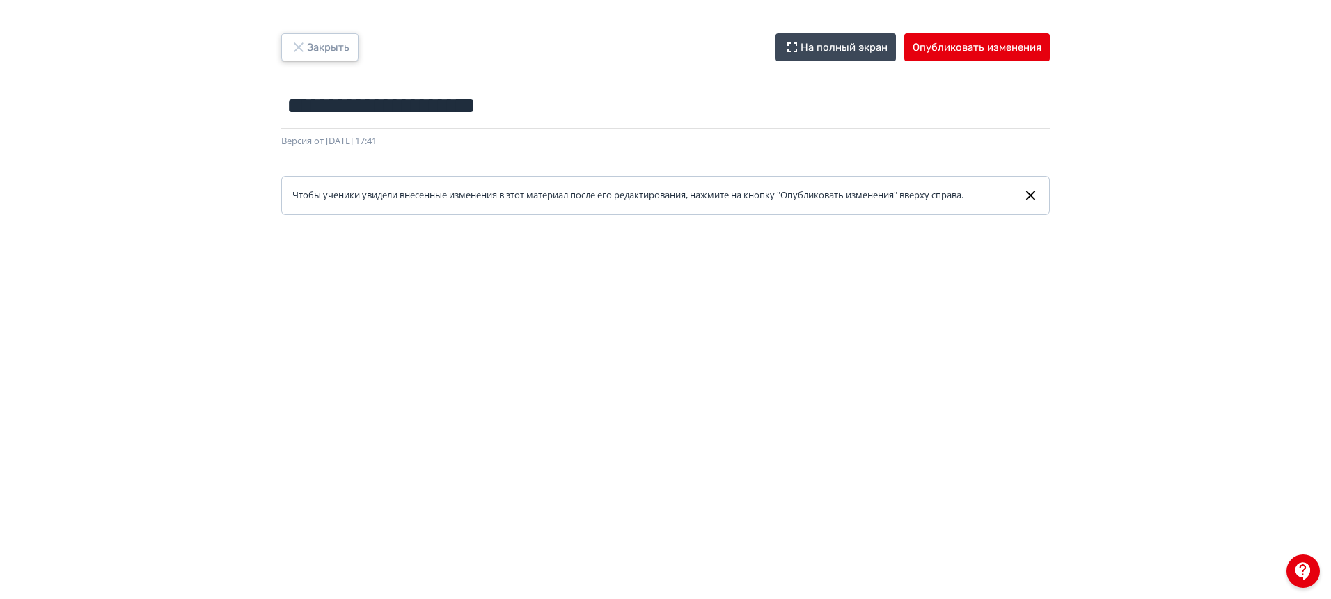
click at [317, 45] on button "Закрыть" at bounding box center [319, 47] width 77 height 28
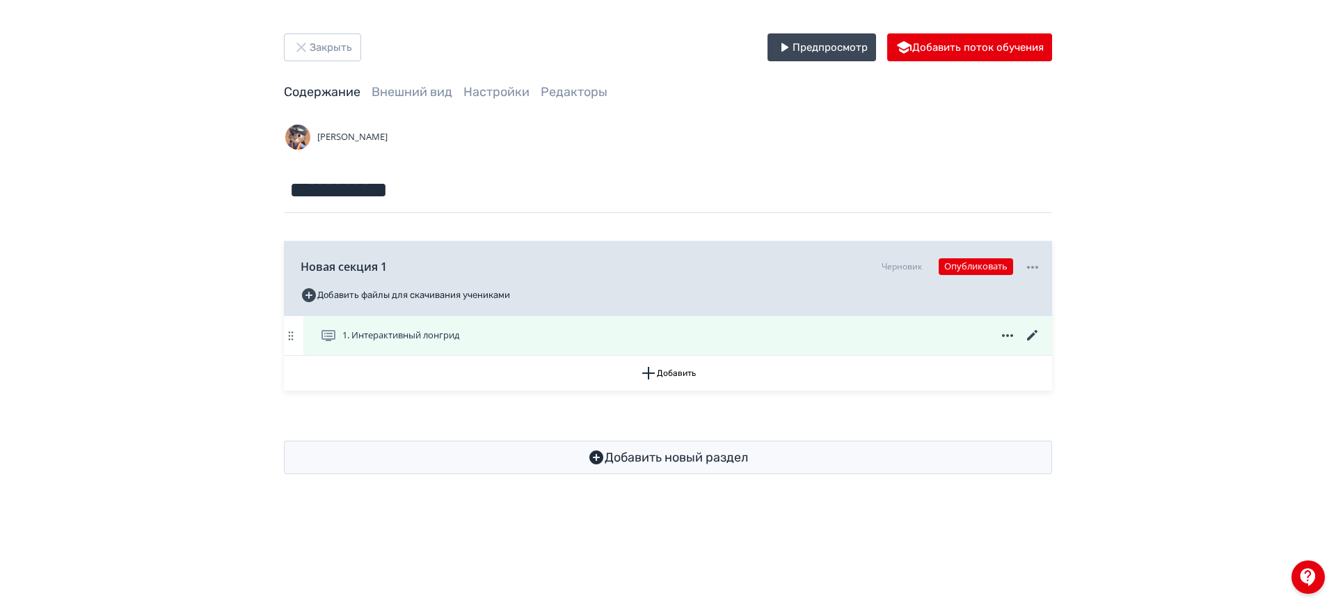
click at [1033, 333] on icon at bounding box center [1032, 335] width 10 height 10
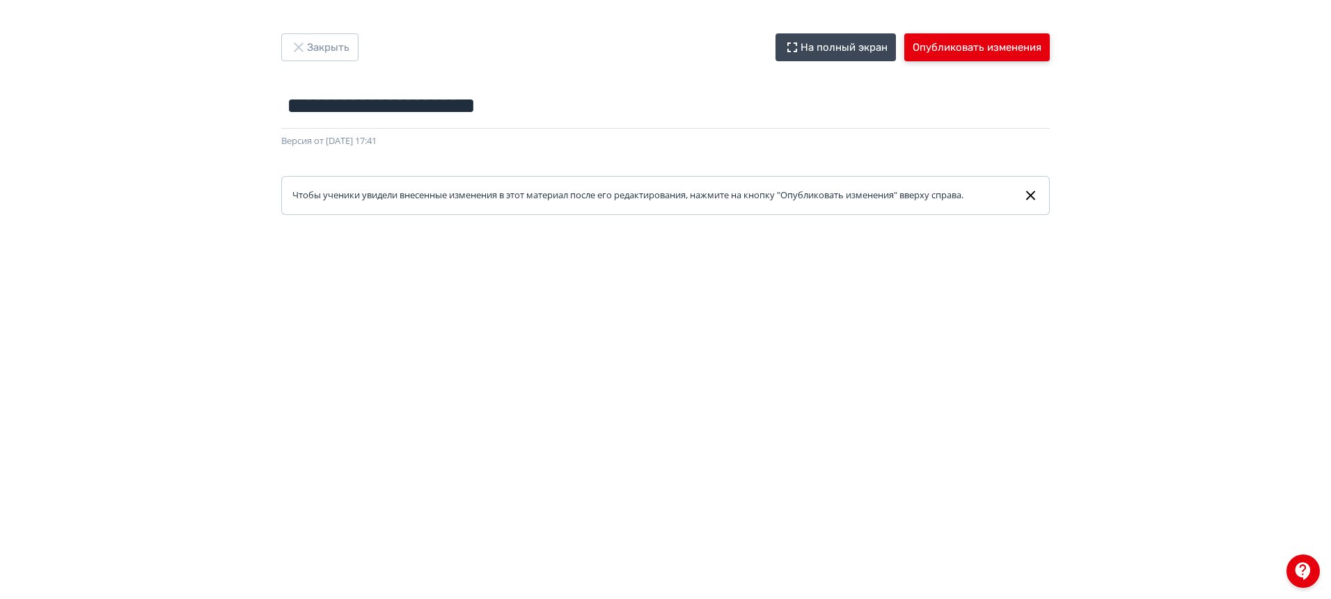
click at [967, 44] on button "Опубликовать изменения" at bounding box center [976, 47] width 145 height 28
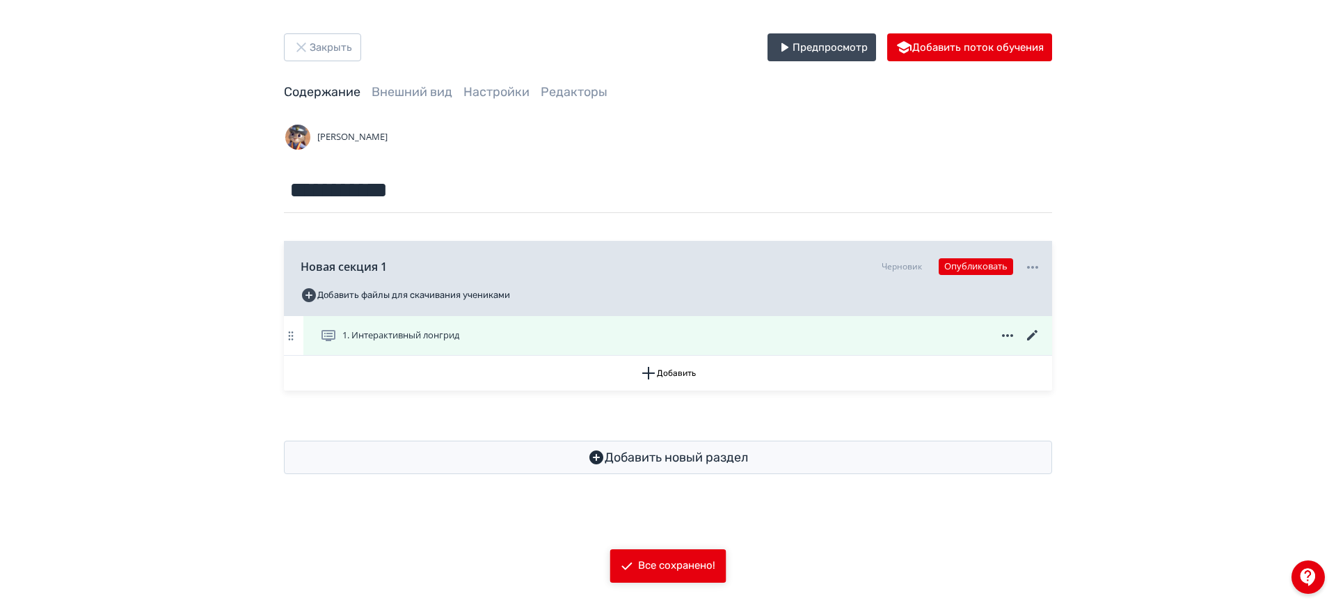
click at [1036, 334] on icon at bounding box center [1032, 335] width 17 height 17
